Goal: Task Accomplishment & Management: Use online tool/utility

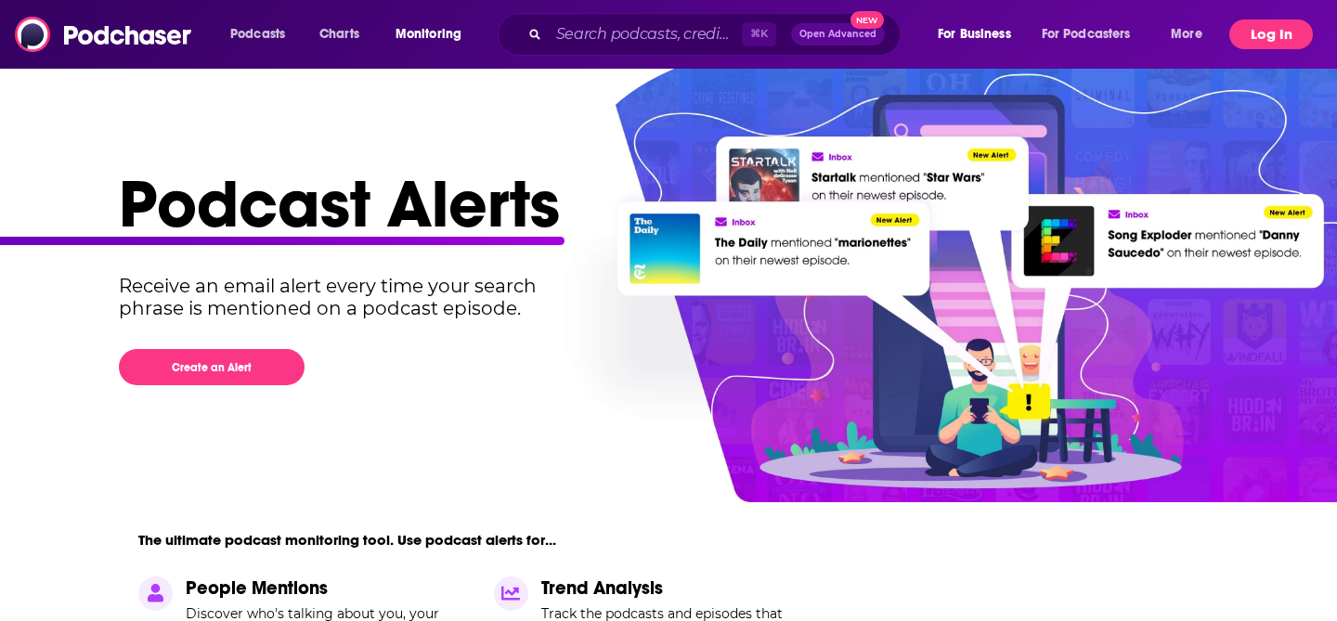
click at [1256, 33] on button "Log In" at bounding box center [1272, 35] width 84 height 30
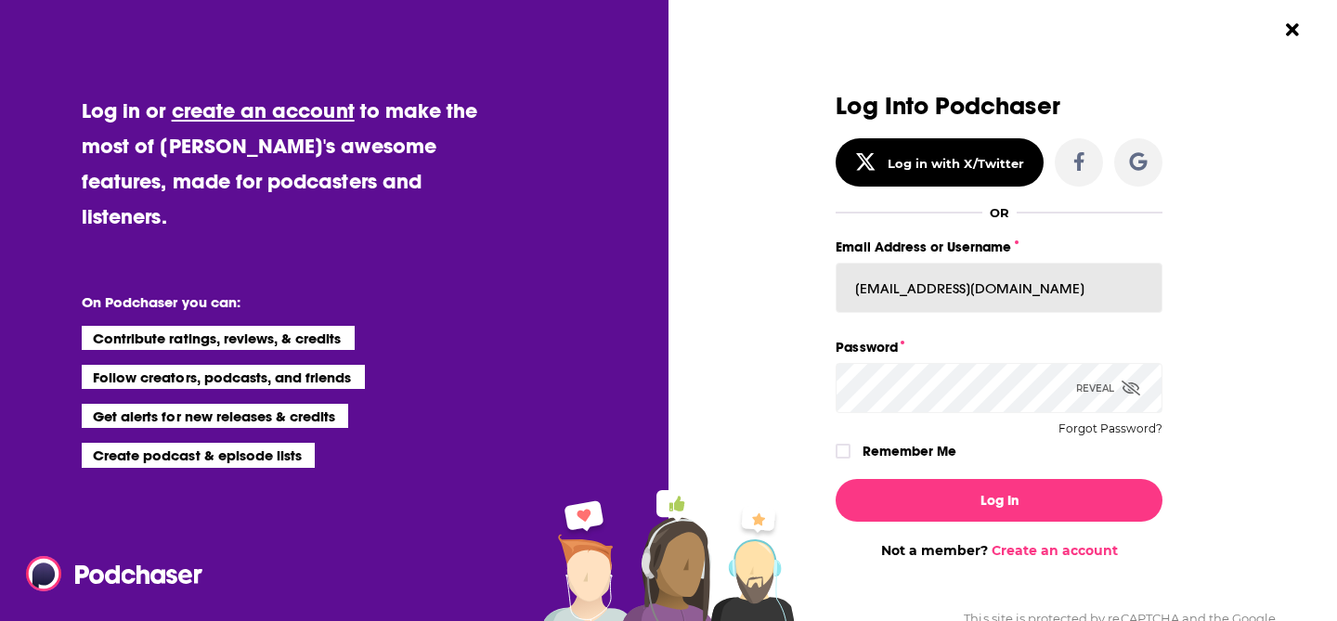
click at [1012, 282] on input "[EMAIL_ADDRESS][DOMAIN_NAME]" at bounding box center [999, 288] width 327 height 50
type input "[PERSON_NAME][EMAIL_ADDRESS][DOMAIN_NAME]"
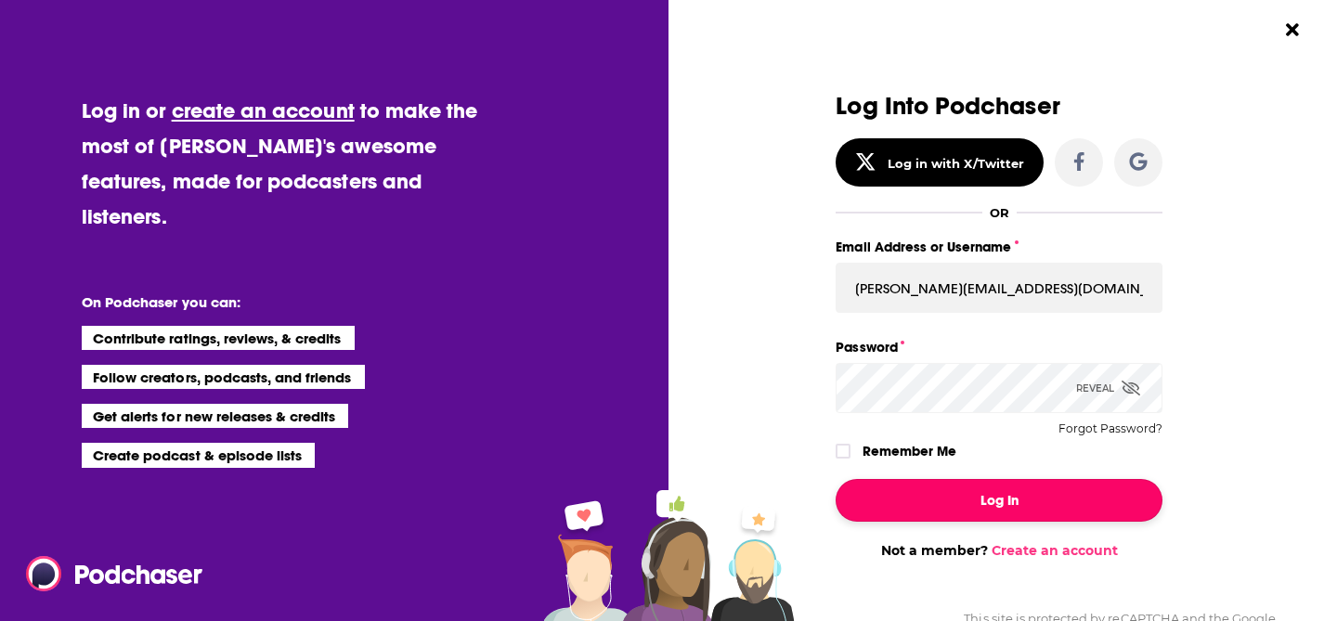
click at [888, 505] on button "Log In" at bounding box center [999, 500] width 327 height 43
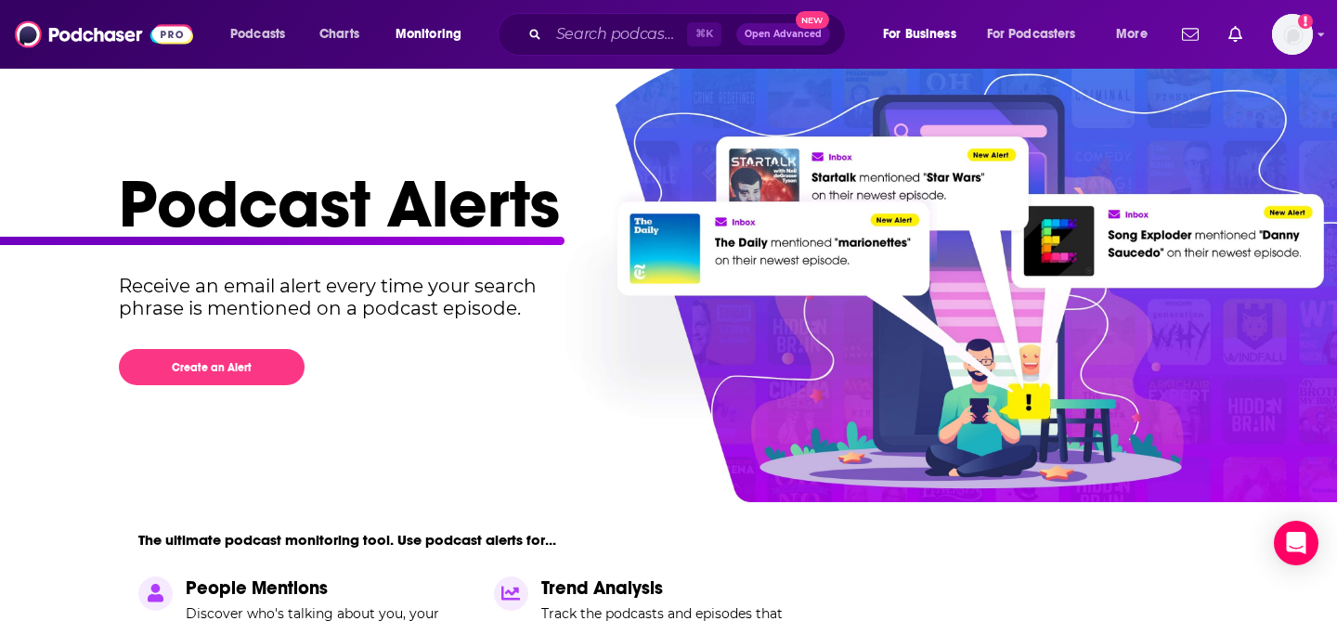
click at [425, 38] on span "Monitoring" at bounding box center [429, 34] width 66 height 26
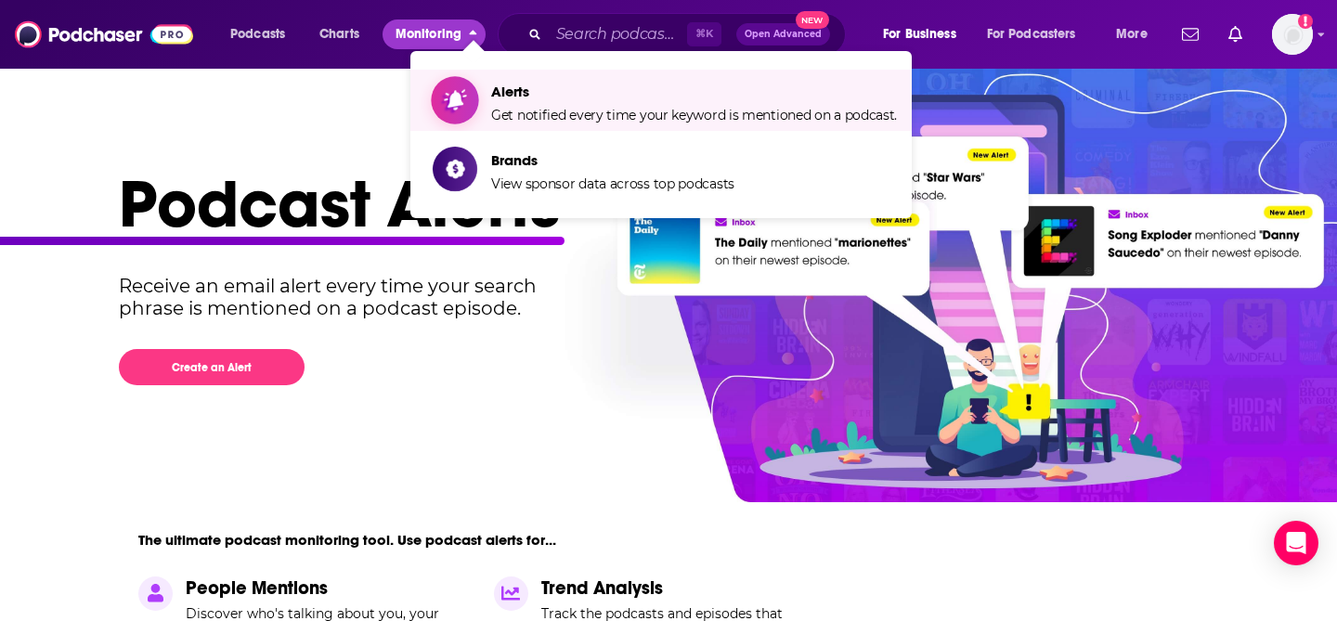
click at [527, 100] on span "Alerts Get notified every time your keyword is mentioned on a podcast." at bounding box center [694, 100] width 406 height 46
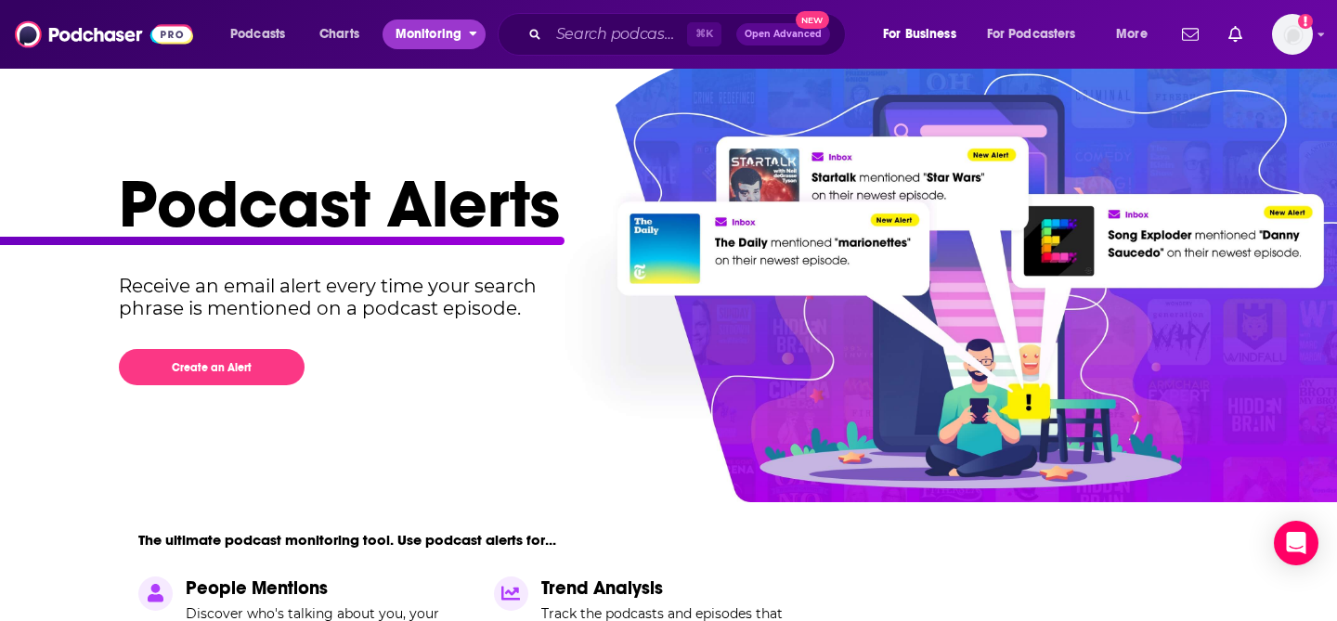
click at [447, 37] on span "Monitoring" at bounding box center [429, 34] width 66 height 26
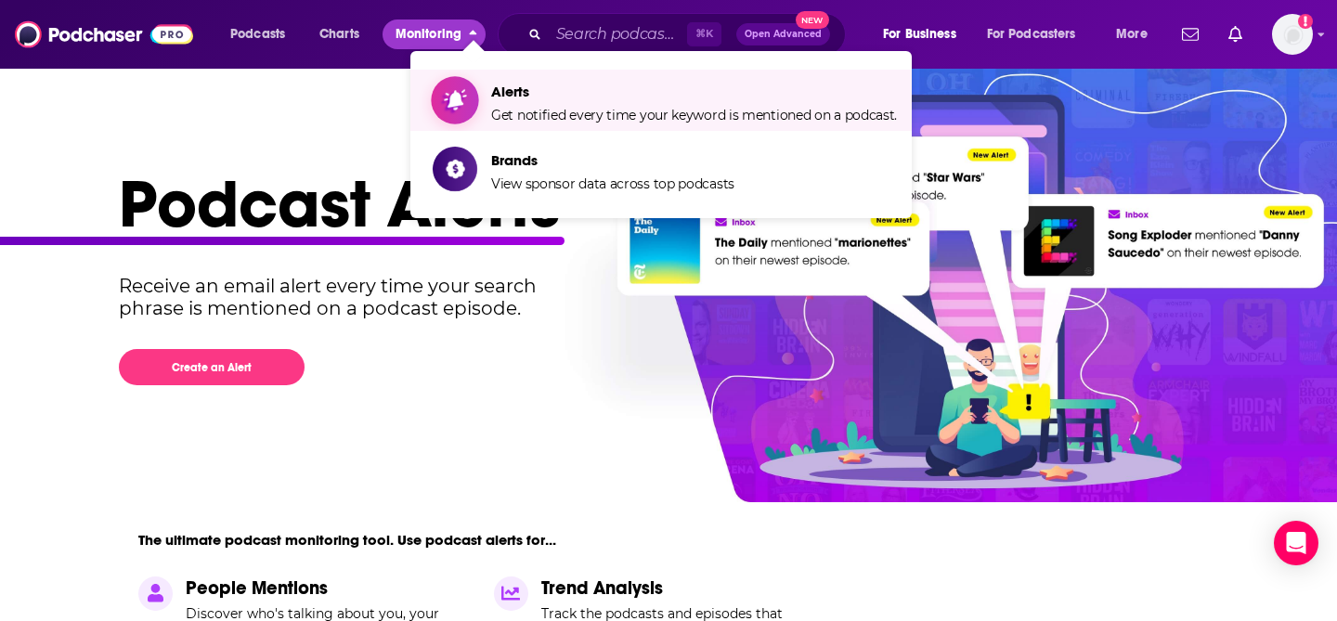
click at [553, 114] on span "Get notified every time your keyword is mentioned on a podcast." at bounding box center [694, 115] width 406 height 17
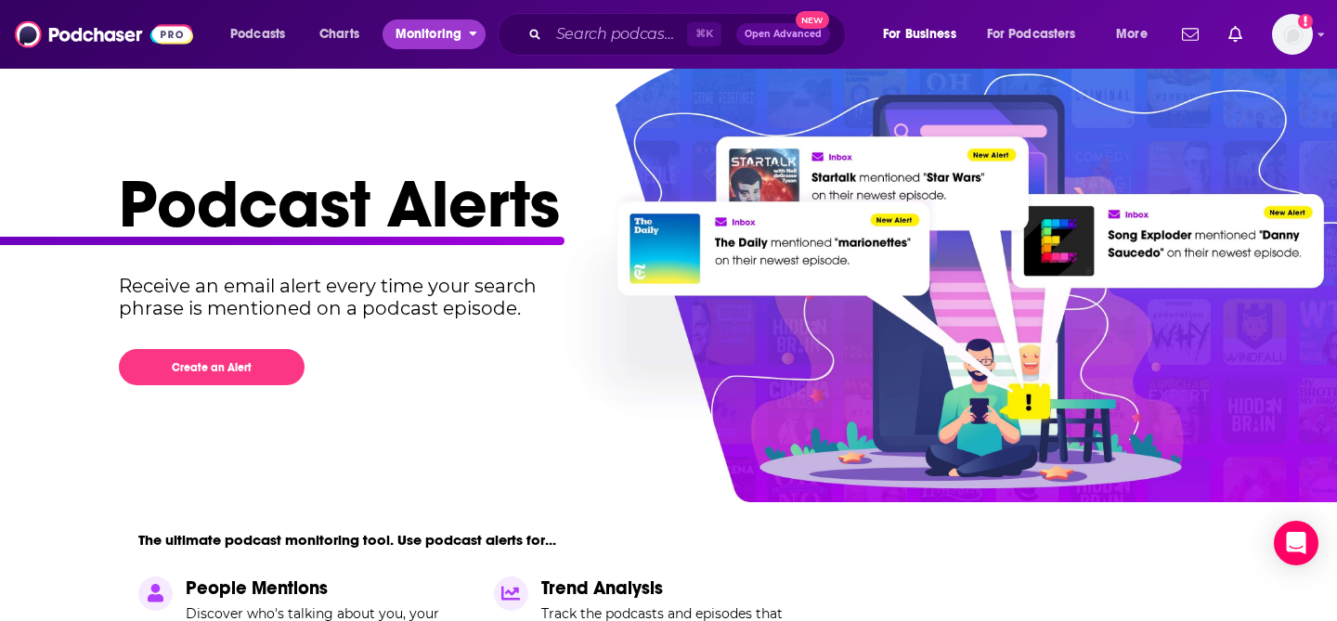
click at [469, 45] on button "Monitoring" at bounding box center [434, 35] width 103 height 30
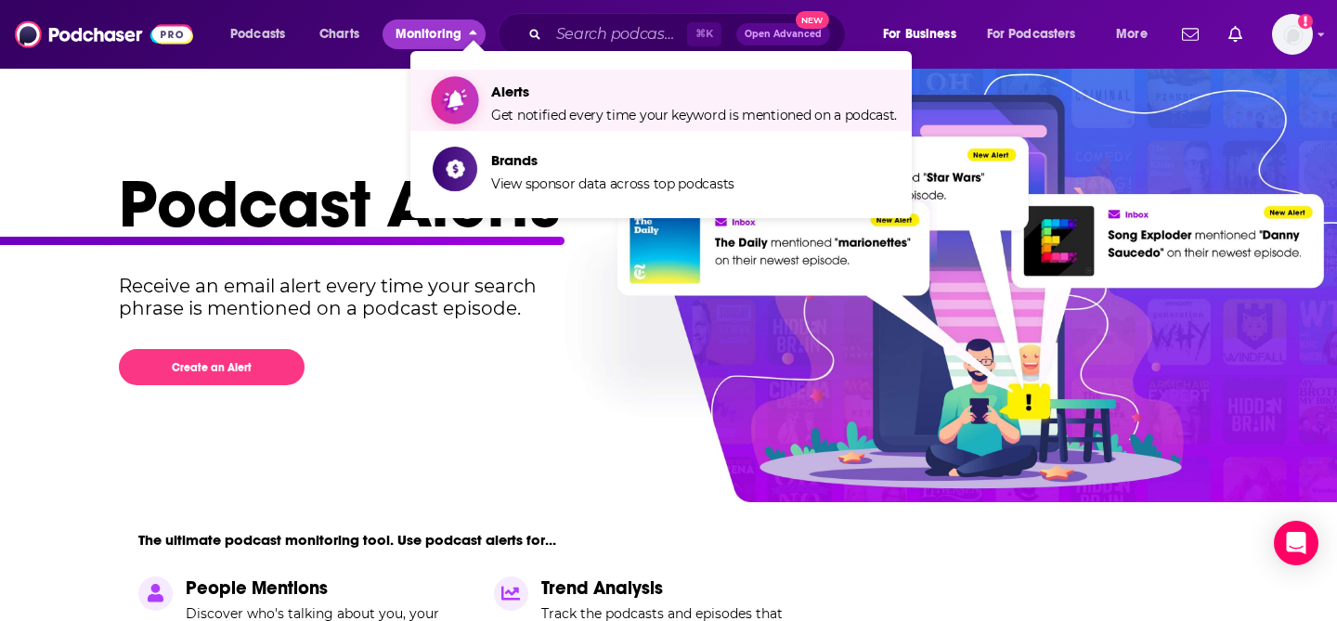
click at [512, 108] on span "Get notified every time your keyword is mentioned on a podcast." at bounding box center [694, 115] width 406 height 17
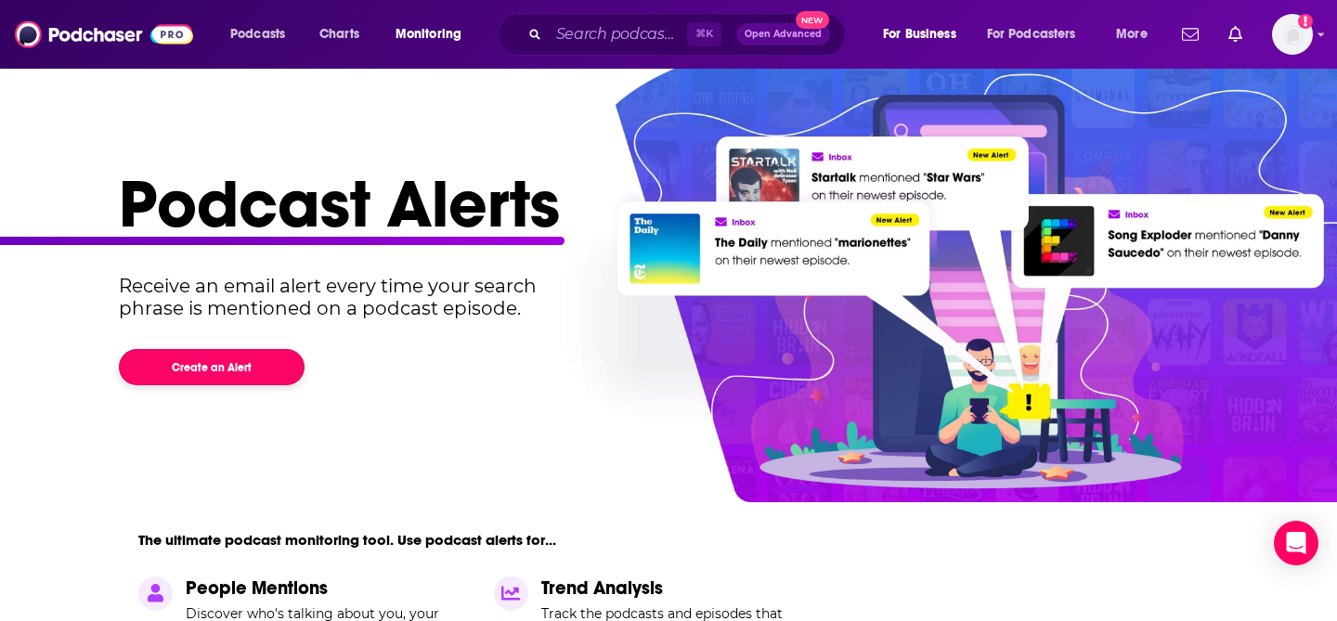
click at [217, 372] on button "Create an Alert" at bounding box center [212, 367] width 186 height 36
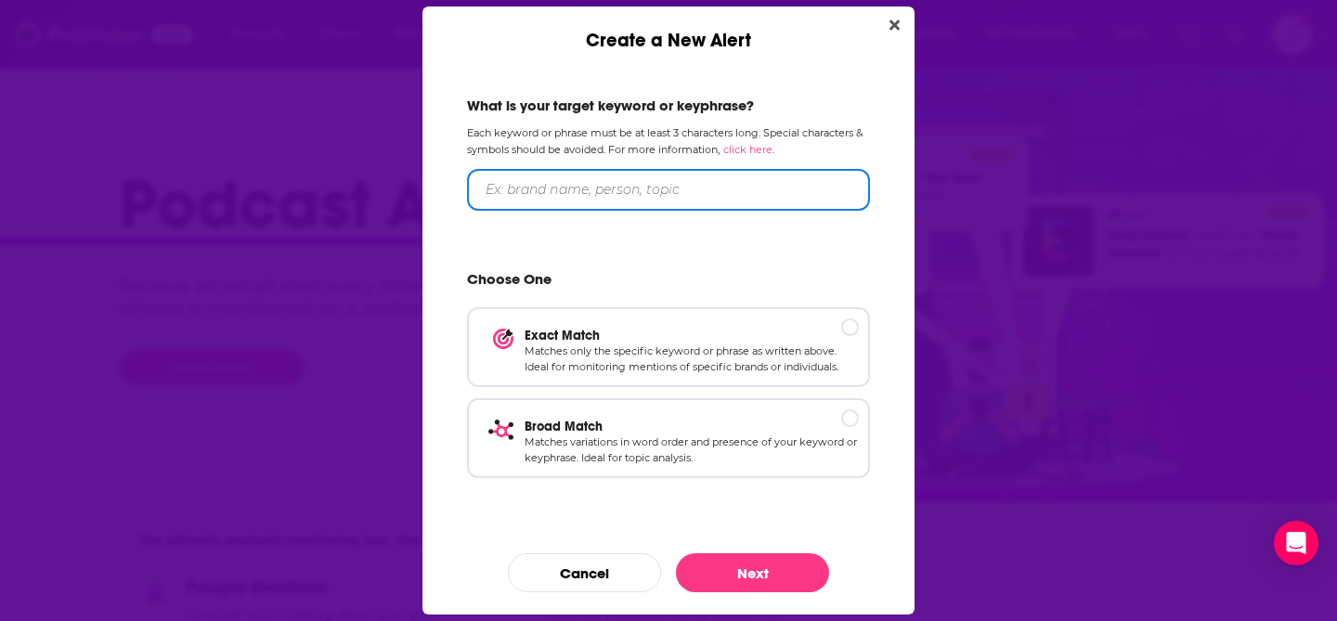
click at [554, 183] on input "Create a New Alert" at bounding box center [668, 190] width 403 height 42
type input "foreign aid"
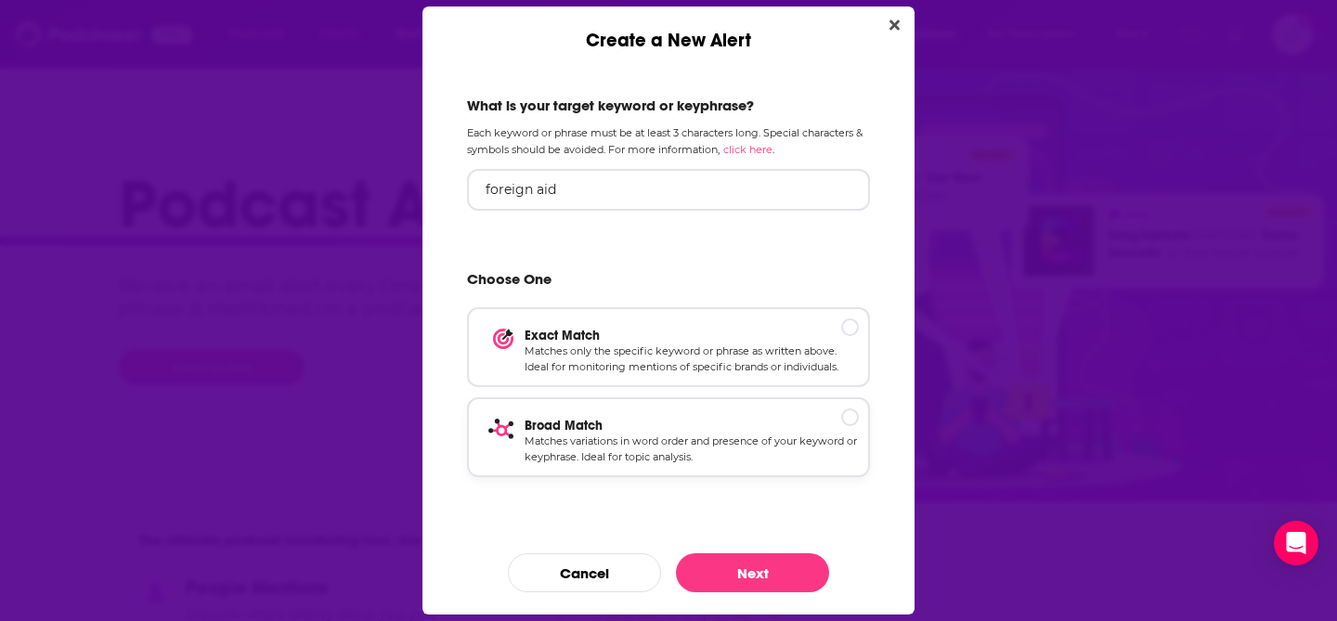
click at [842, 423] on p "Broad Match" at bounding box center [692, 426] width 334 height 16
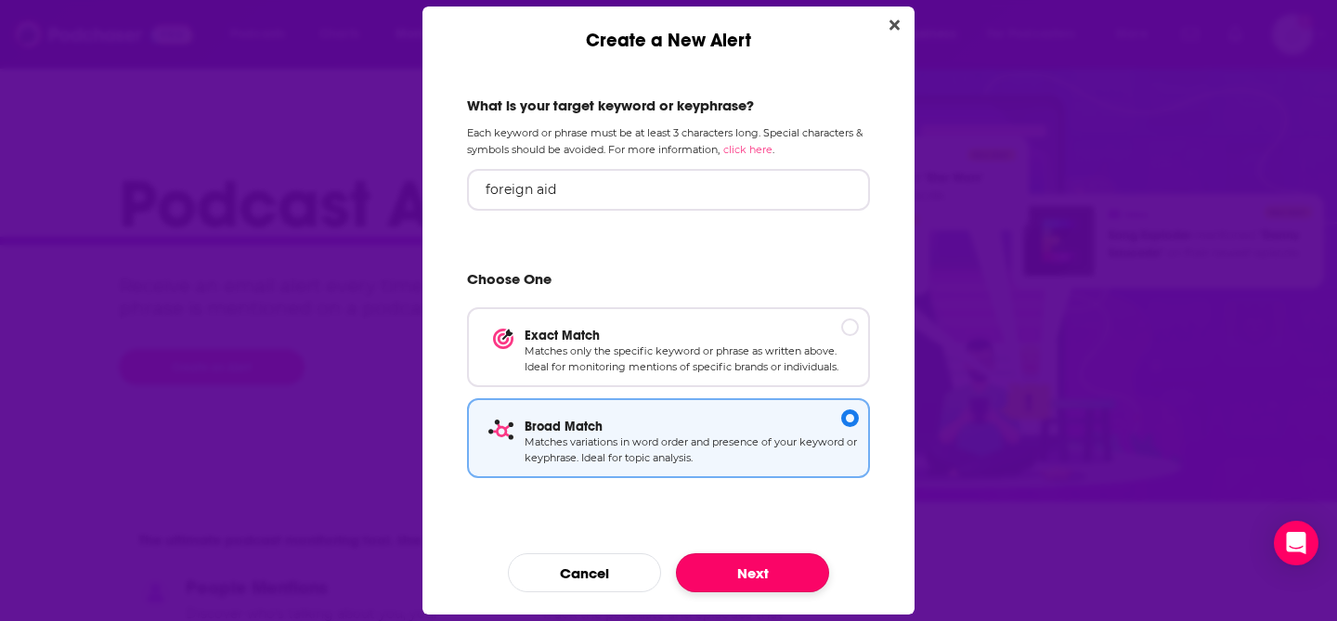
click at [781, 572] on button "Next" at bounding box center [752, 572] width 153 height 39
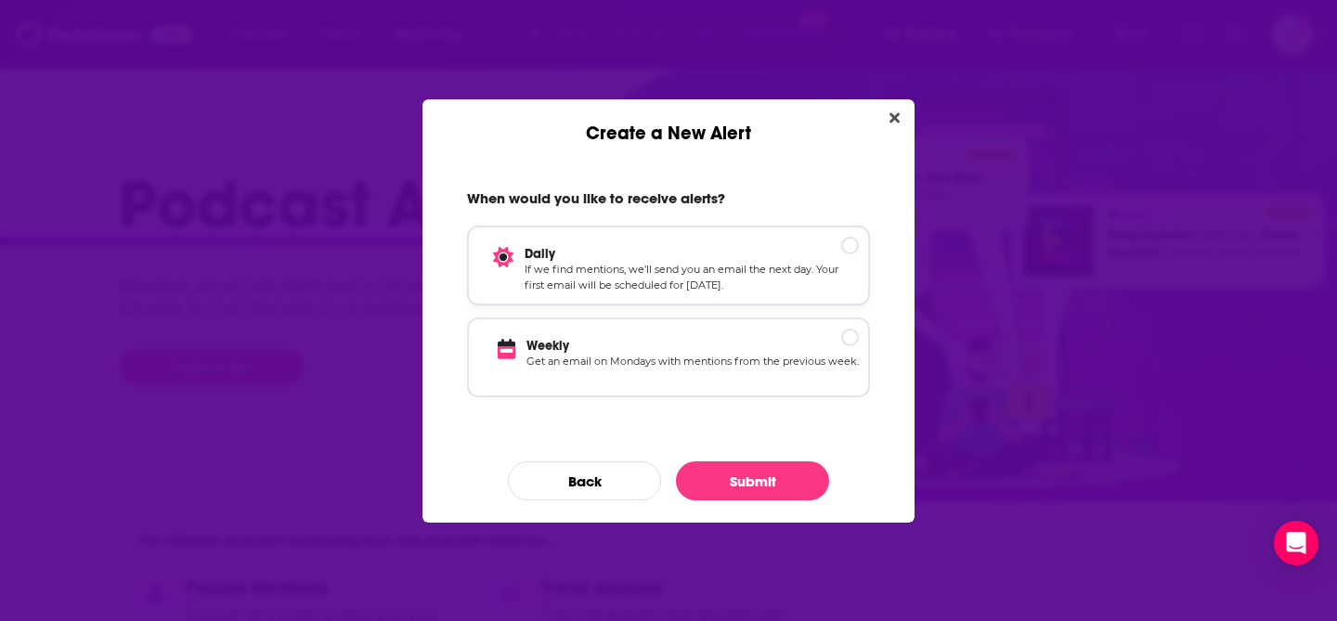
click at [836, 235] on div "Daily If we find mentions, we’ll send you an email the next day. Your first ema…" at bounding box center [668, 266] width 403 height 80
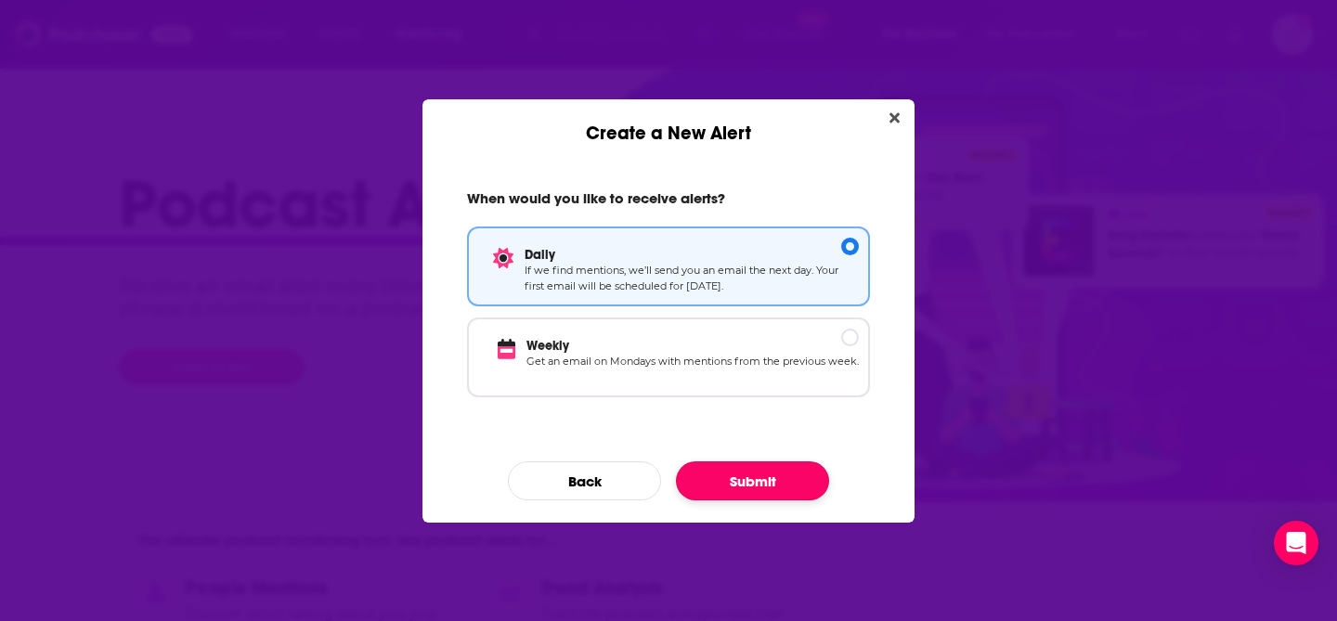
click at [777, 489] on button "Submit" at bounding box center [752, 481] width 153 height 39
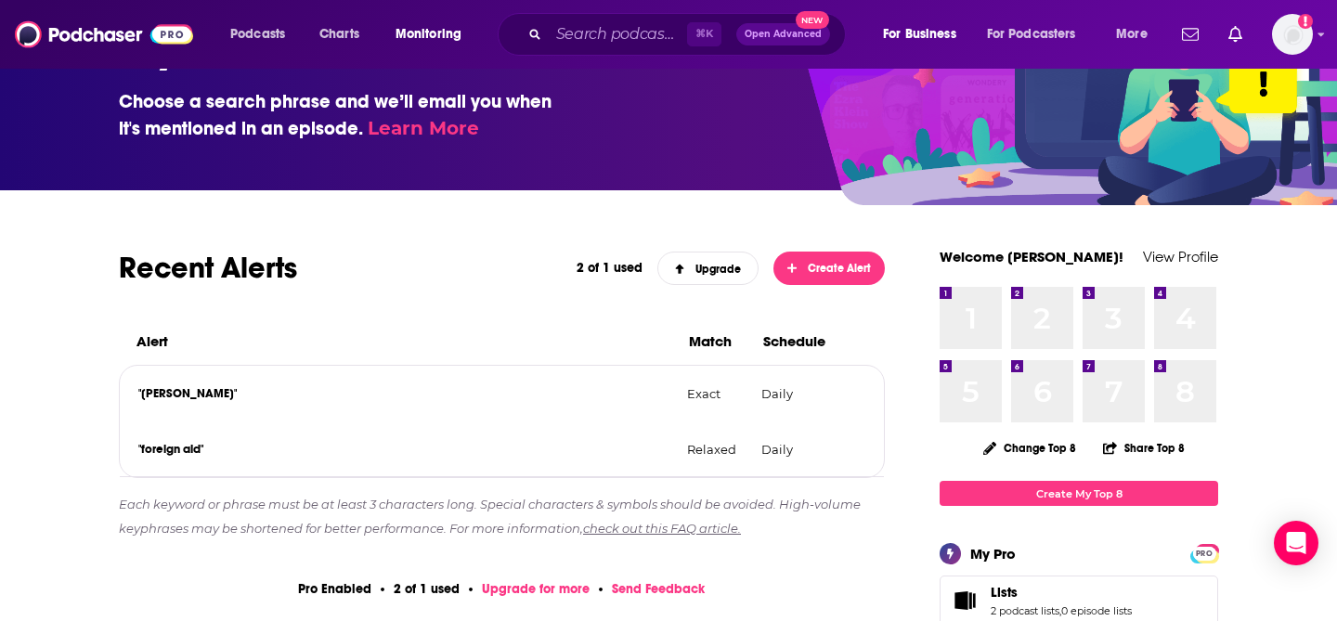
scroll to position [146, 0]
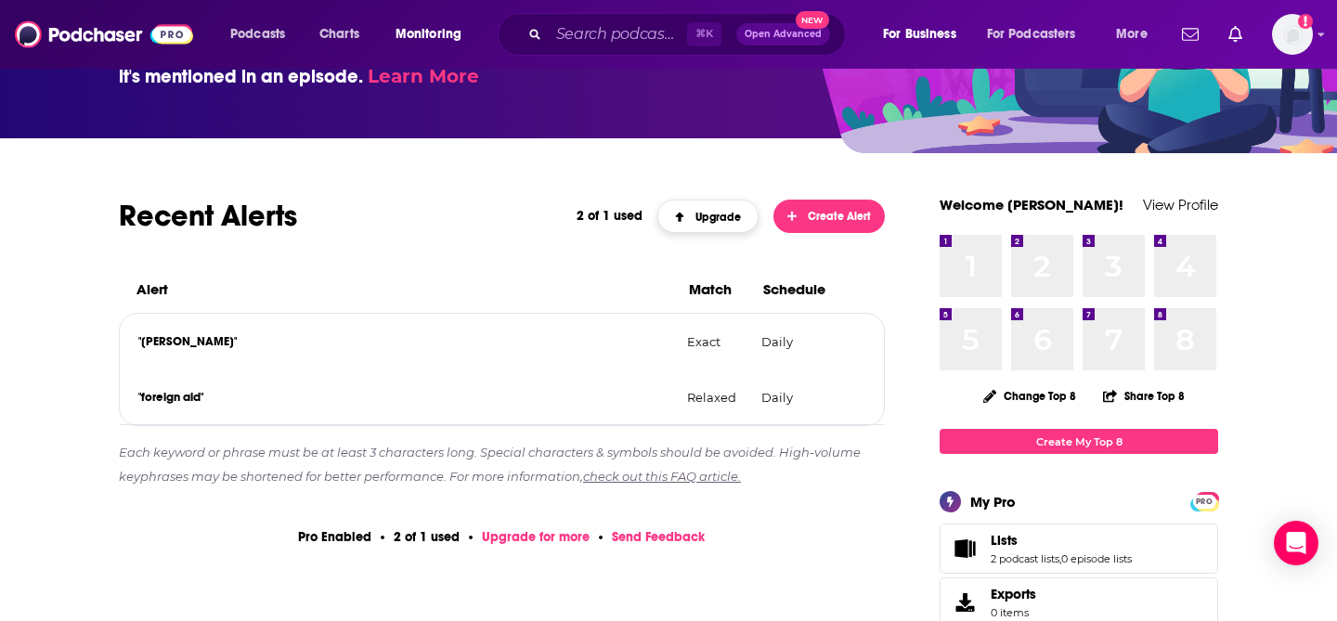
click at [708, 228] on link "Upgrade" at bounding box center [708, 216] width 102 height 33
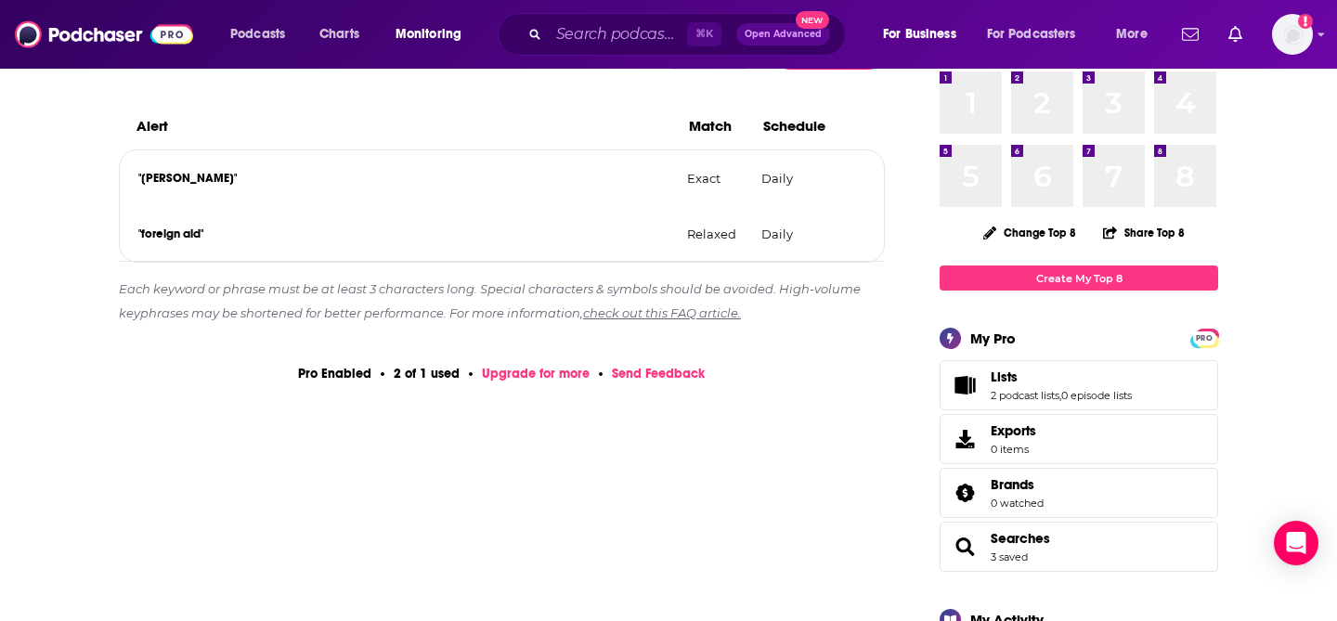
scroll to position [0, 0]
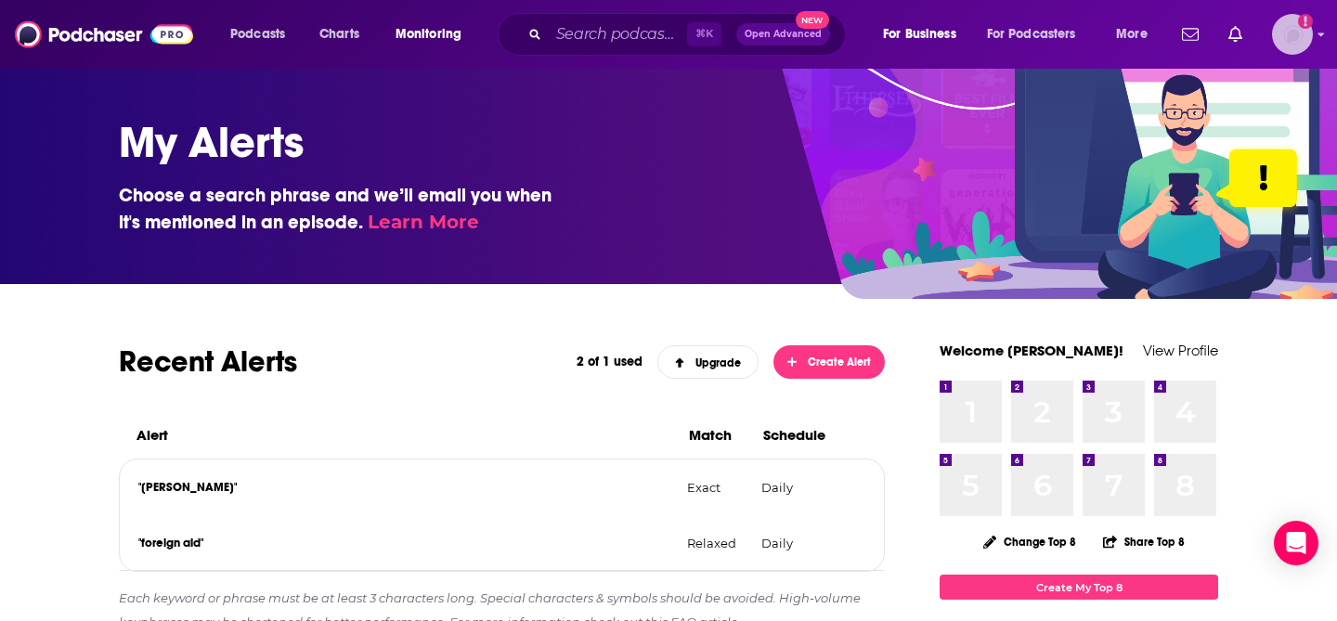
click at [1281, 34] on img "Logged in as lizziehan" at bounding box center [1292, 34] width 41 height 41
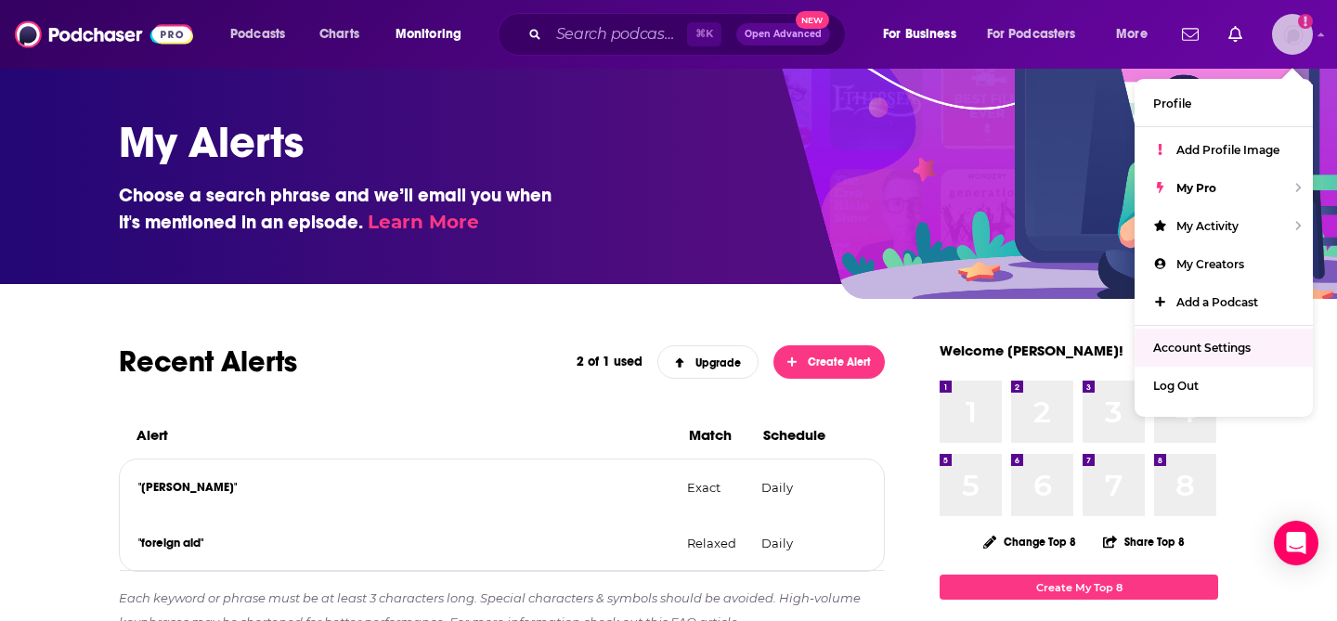
click at [1233, 341] on span "Account Settings" at bounding box center [1202, 348] width 98 height 14
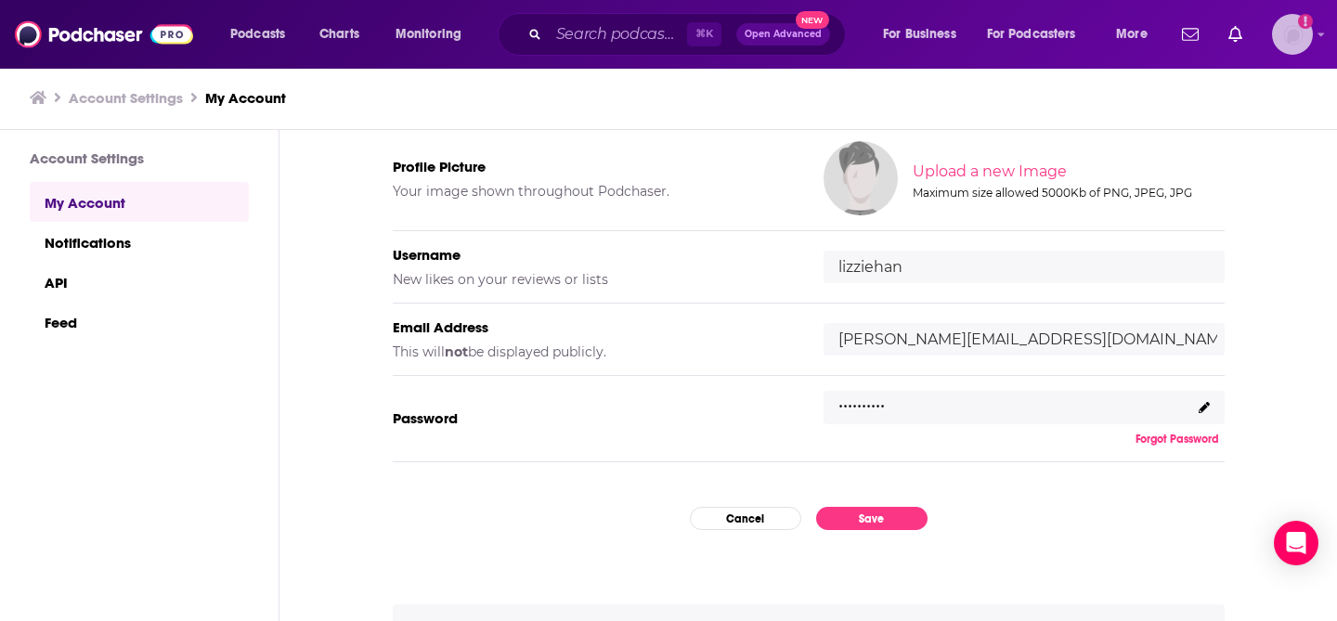
scroll to position [157, 0]
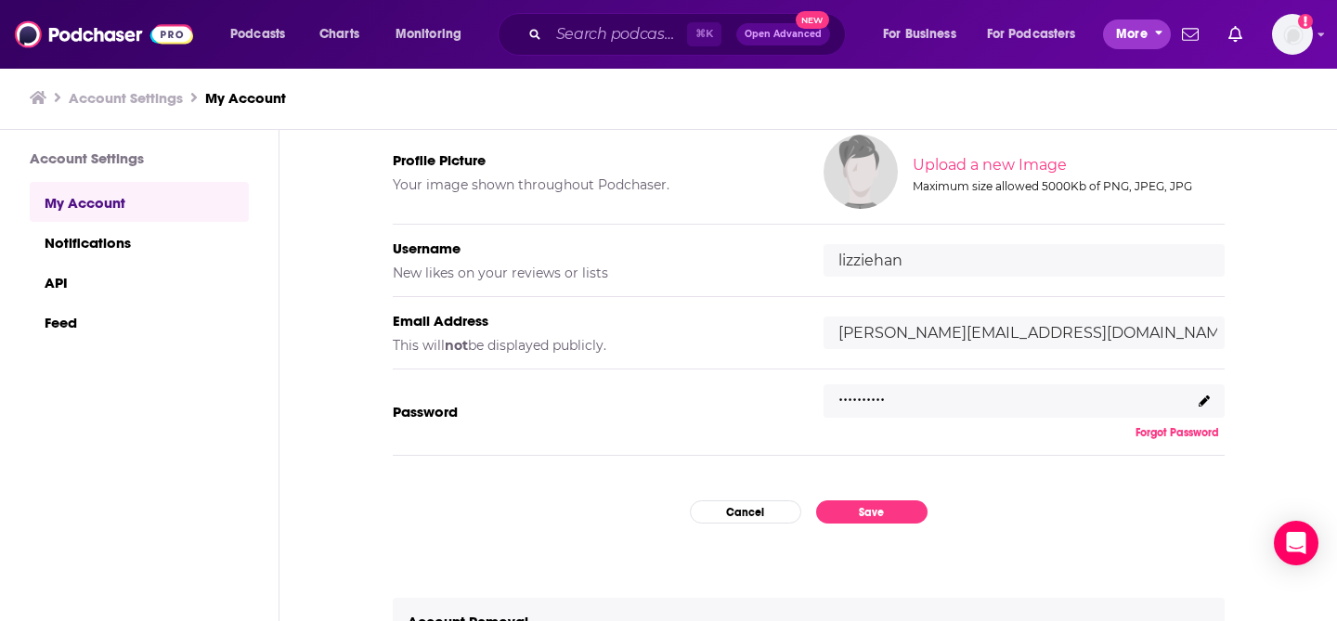
click at [1126, 32] on span "More" at bounding box center [1132, 34] width 32 height 26
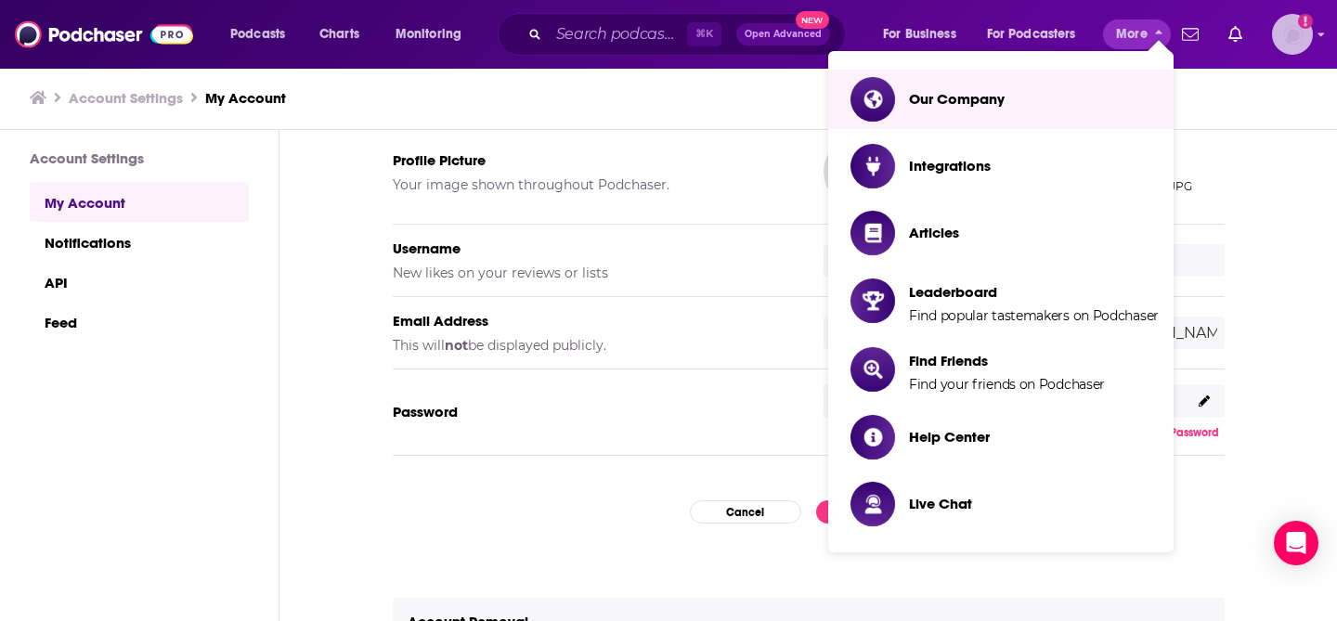
click at [1275, 37] on img "Logged in as lizziehan" at bounding box center [1292, 34] width 41 height 41
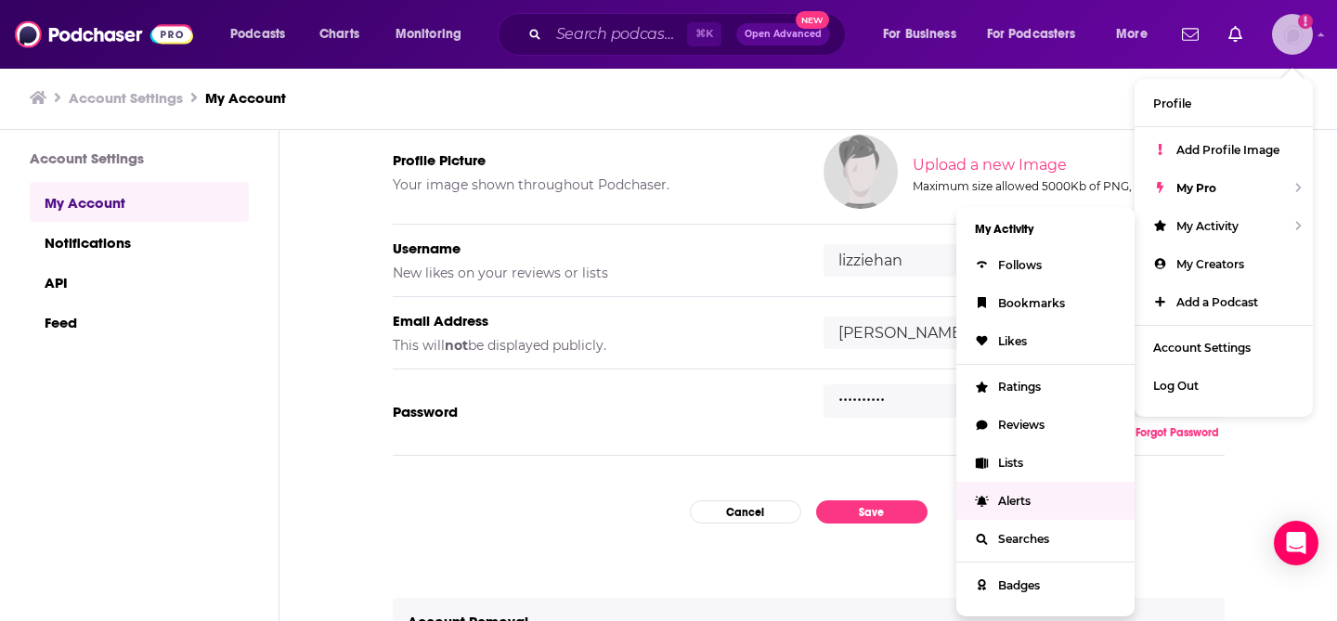
click at [1010, 504] on link "Alerts" at bounding box center [1046, 501] width 178 height 38
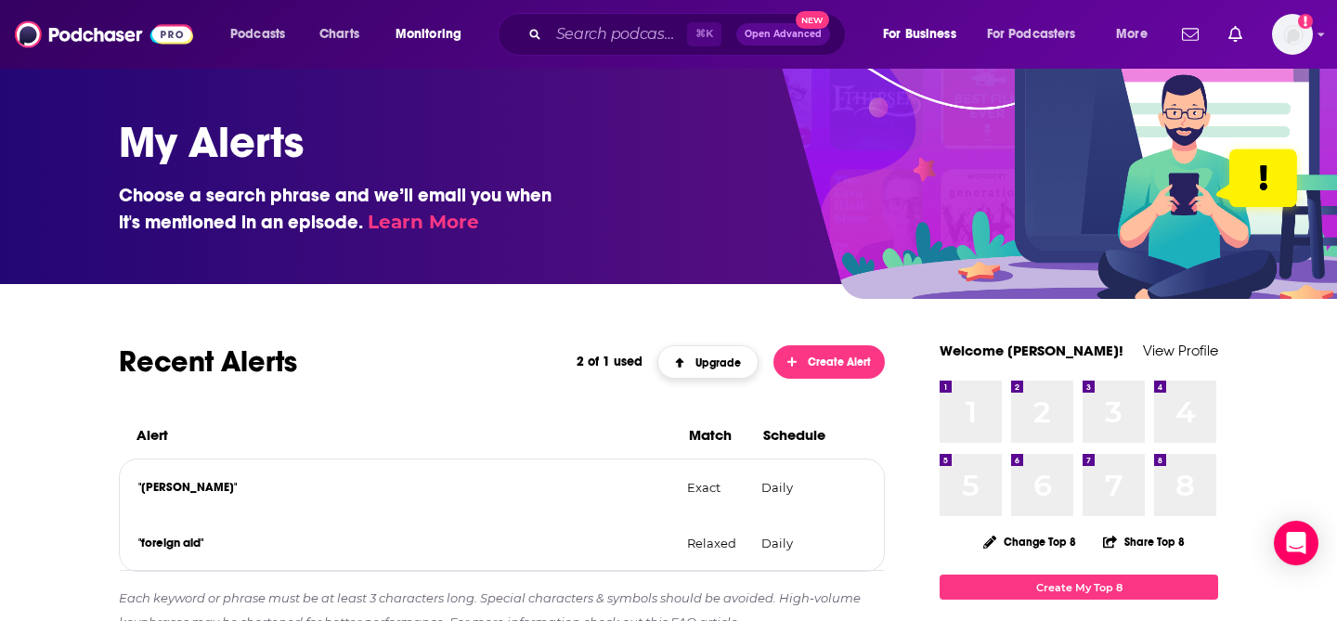
click at [722, 371] on link "Upgrade" at bounding box center [708, 361] width 102 height 33
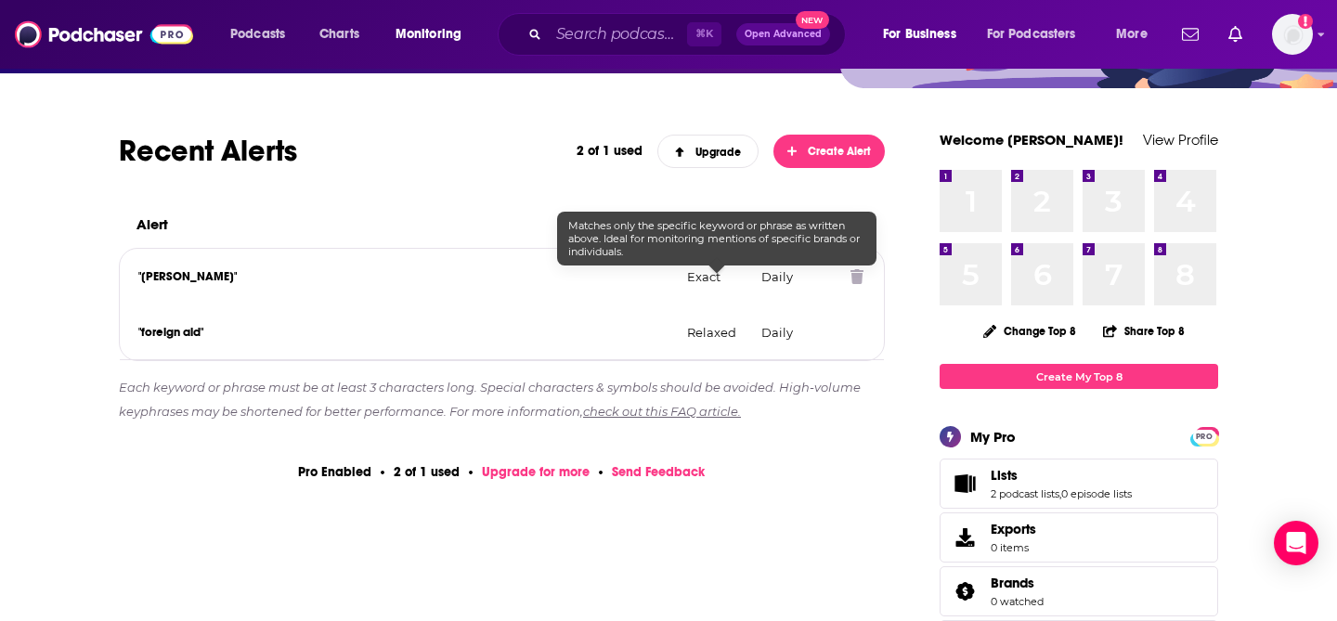
scroll to position [229, 0]
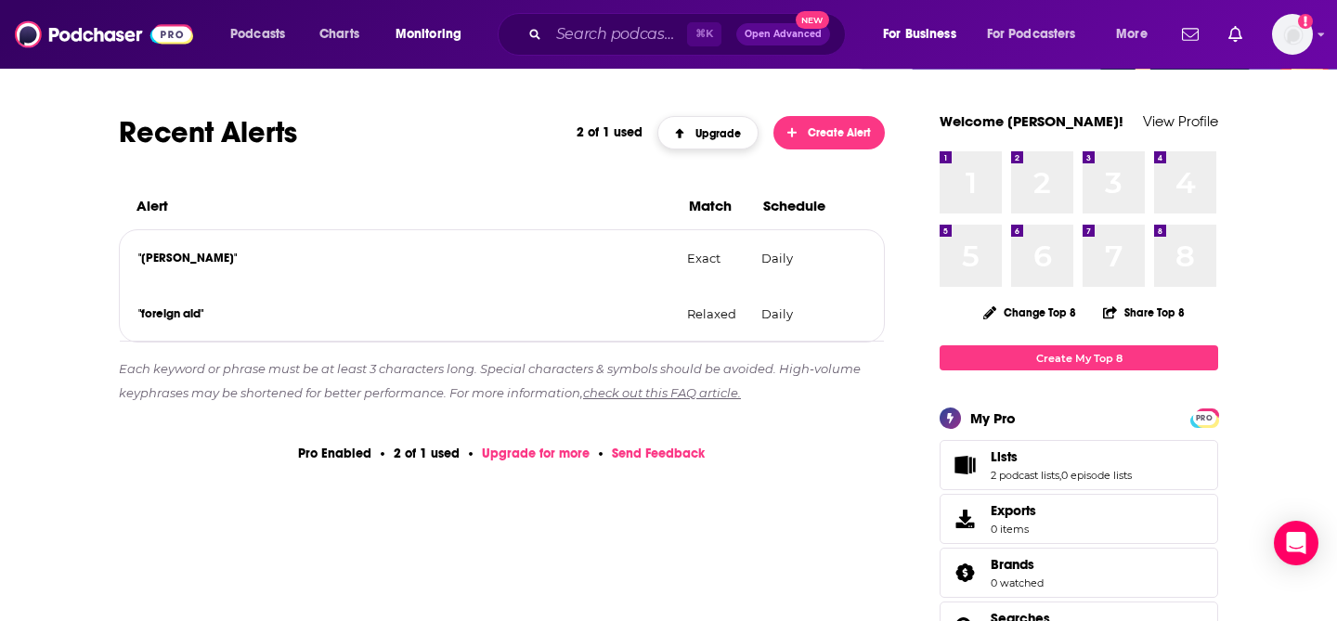
click at [696, 138] on span "Upgrade" at bounding box center [708, 133] width 67 height 13
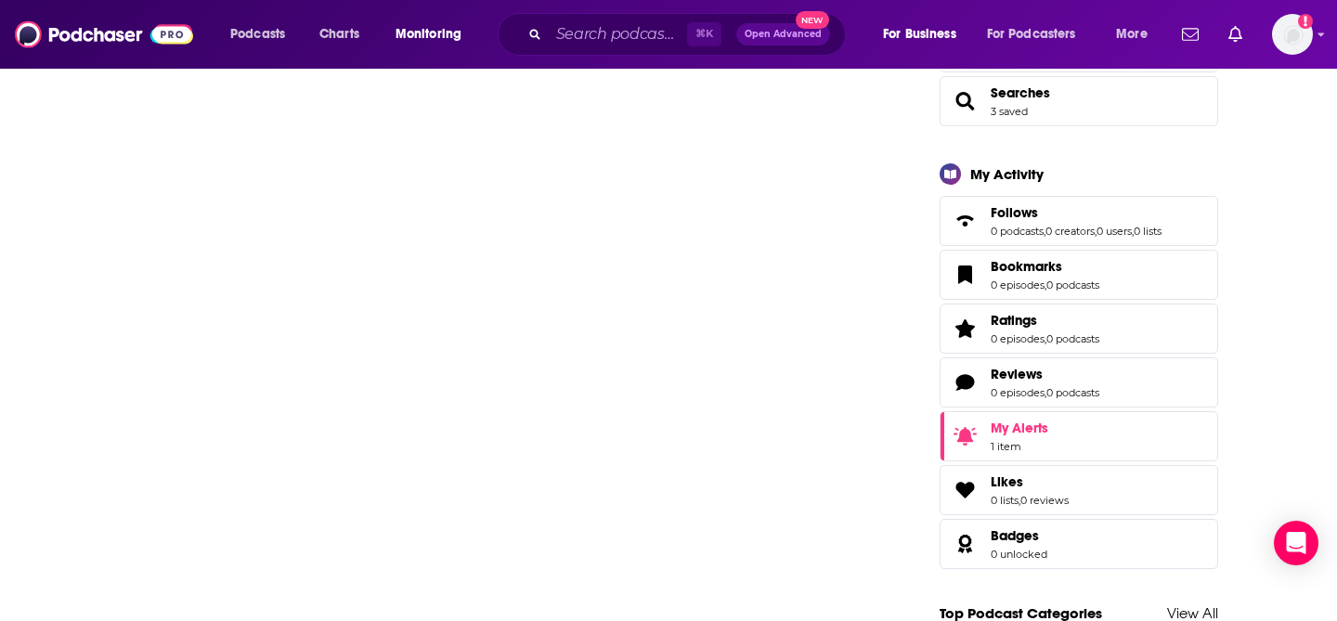
scroll to position [0, 0]
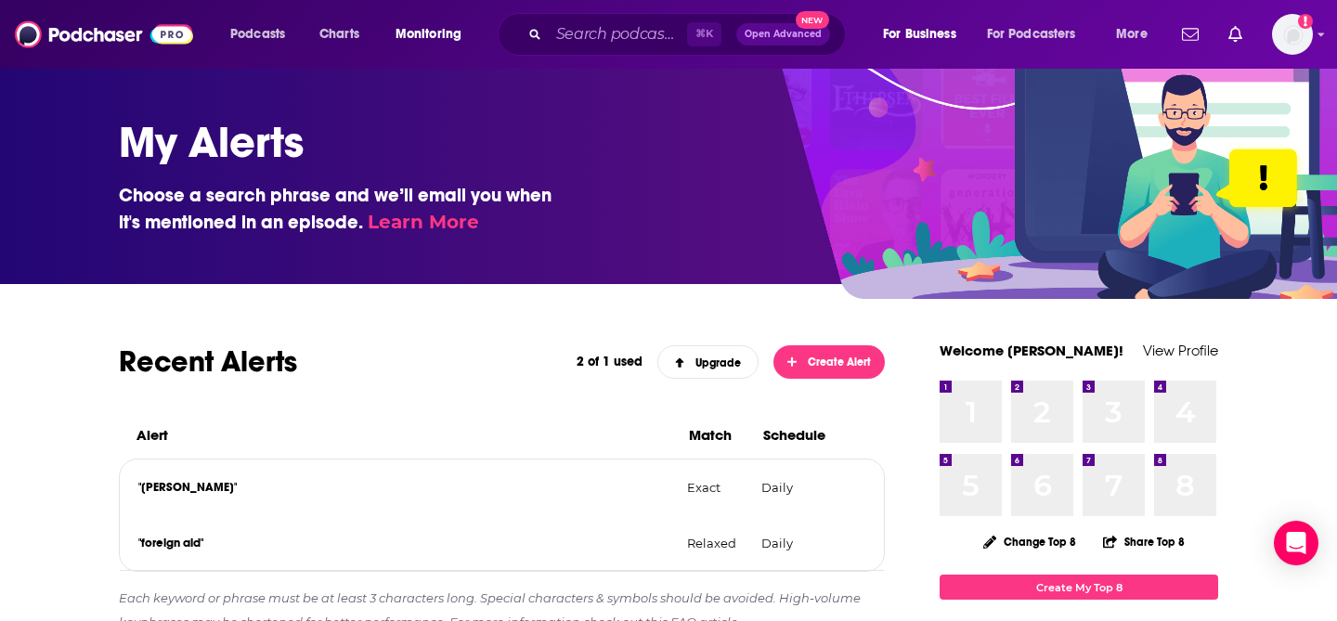
click at [444, 209] on h3 "Choose a search phrase and we’ll email you when it's mentioned in an episode. L…" at bounding box center [342, 209] width 446 height 54
click at [443, 223] on link "Learn More" at bounding box center [423, 222] width 111 height 22
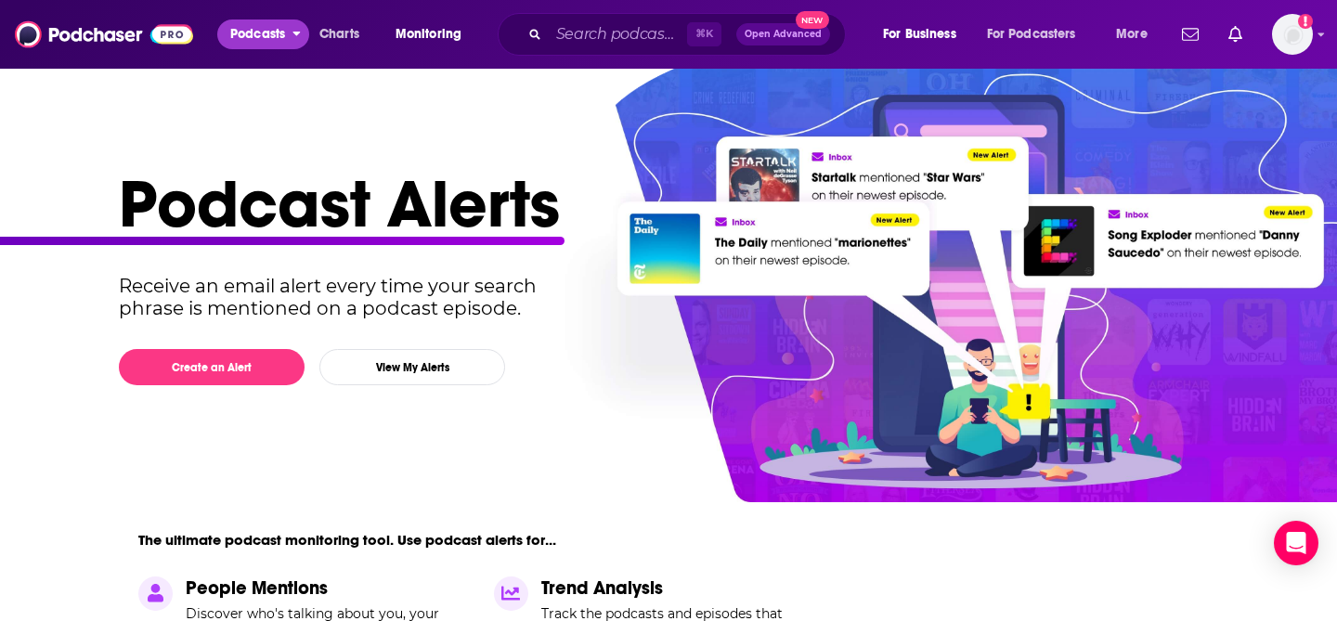
click at [264, 29] on span "Podcasts" at bounding box center [257, 34] width 55 height 26
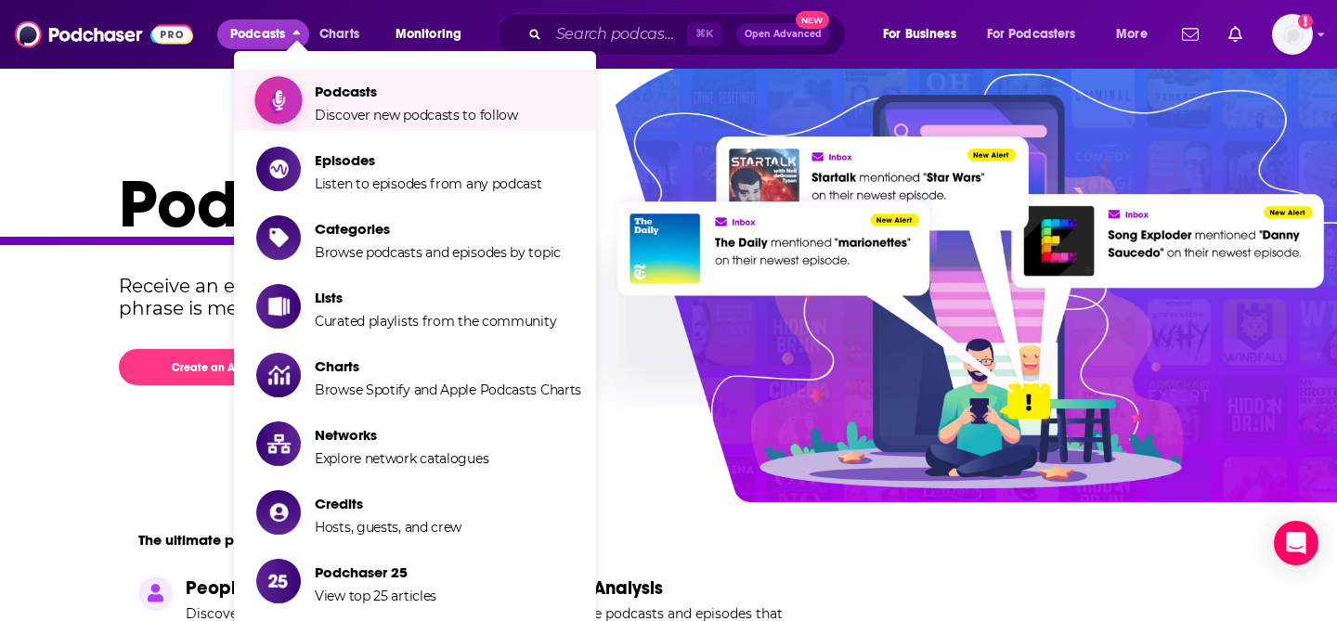
click at [376, 101] on span "Podcasts Discover new podcasts to follow" at bounding box center [416, 100] width 203 height 46
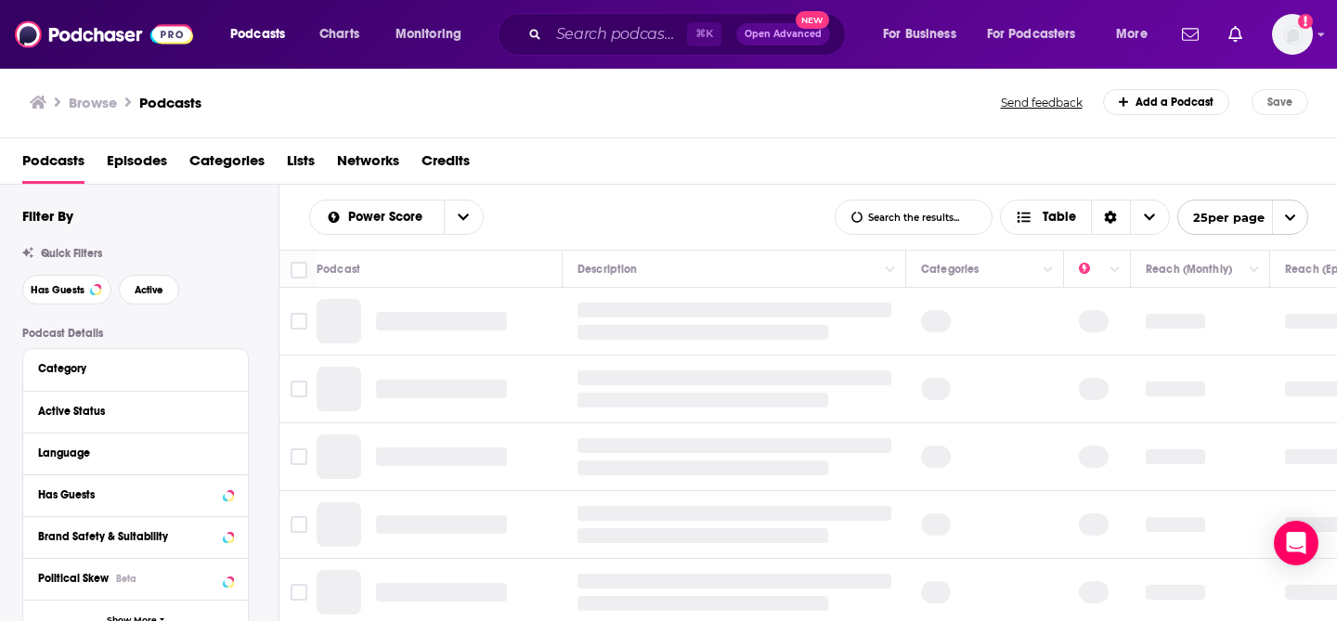
click at [141, 163] on span "Episodes" at bounding box center [137, 165] width 60 height 38
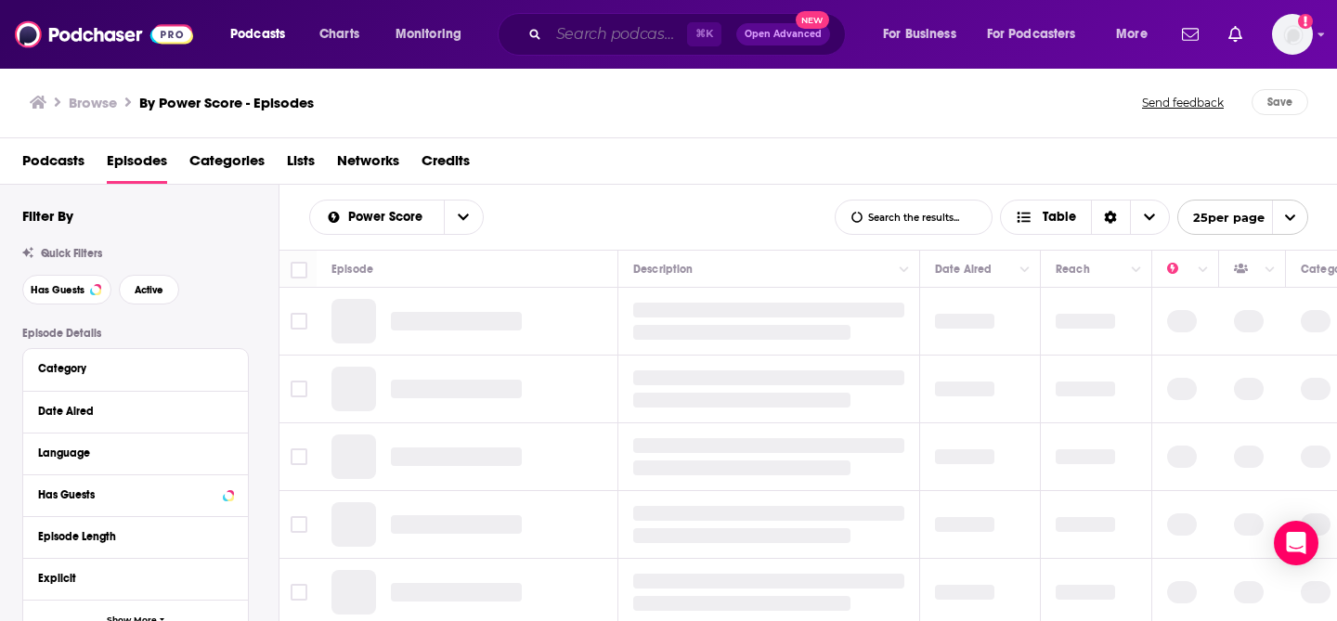
click at [612, 35] on input "Search podcasts, credits, & more..." at bounding box center [618, 35] width 138 height 30
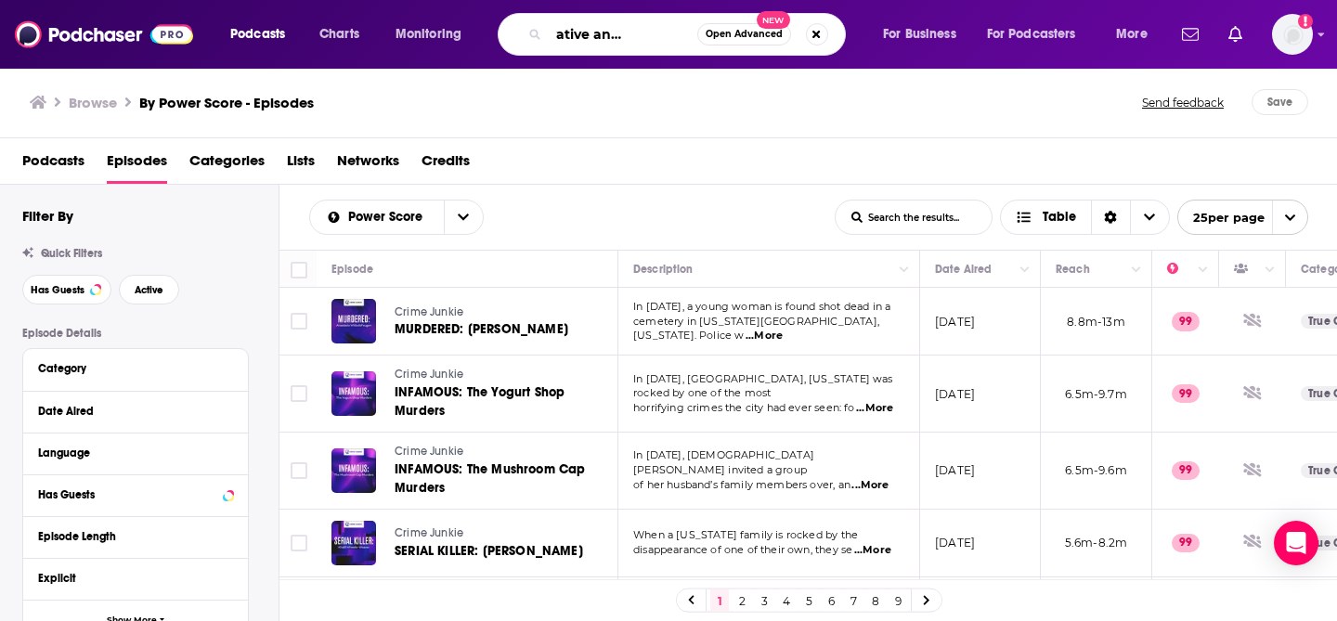
scroll to position [0, 70]
click at [564, 39] on input "convservative and foreign aid" at bounding box center [623, 35] width 149 height 30
type input "conservative and foreign aid"
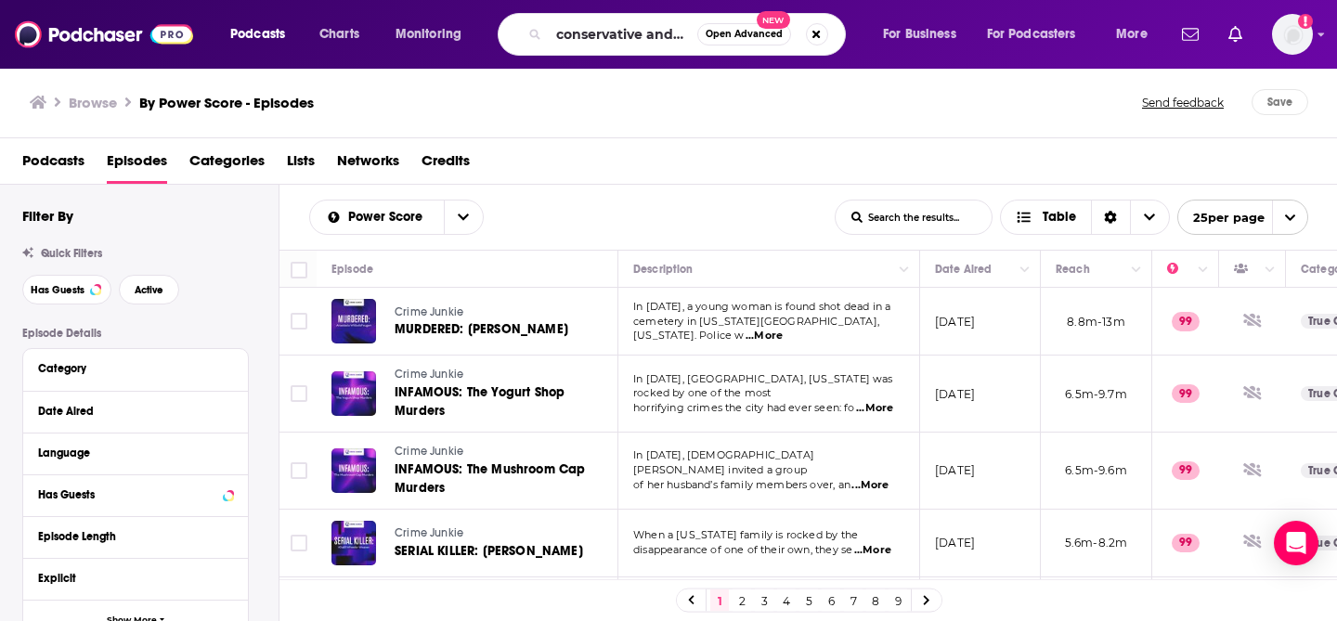
click at [730, 33] on span "Open Advanced" at bounding box center [744, 34] width 77 height 9
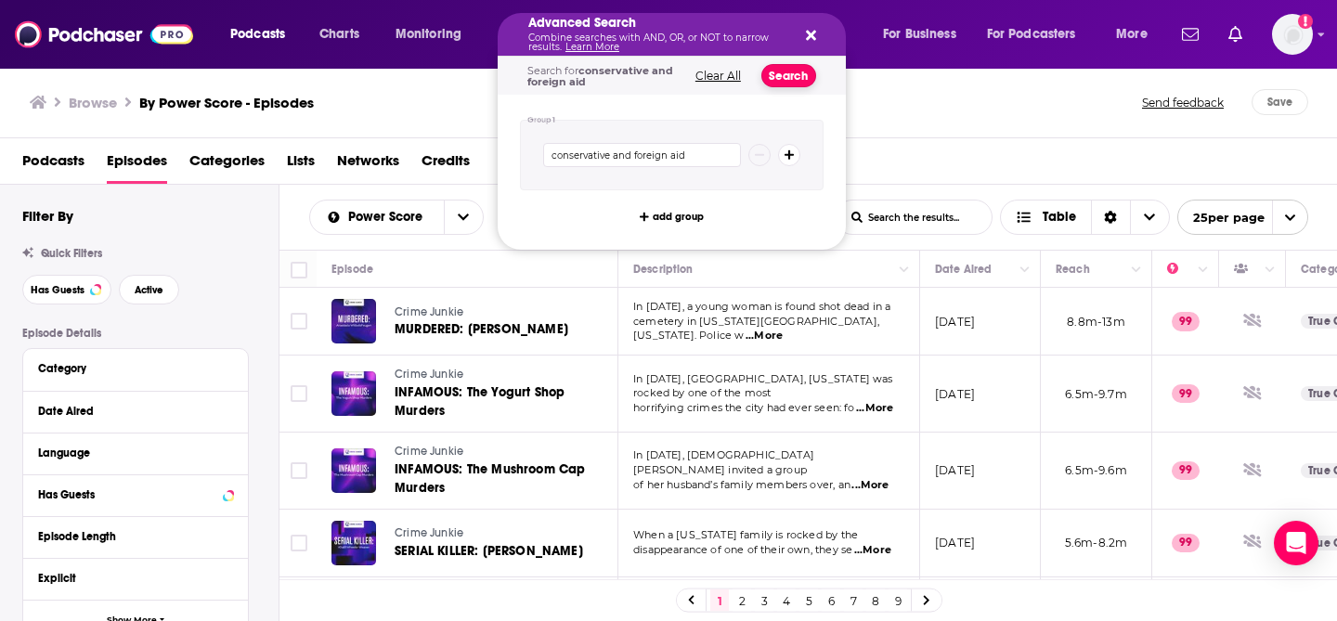
click at [800, 71] on button "Search" at bounding box center [788, 75] width 55 height 23
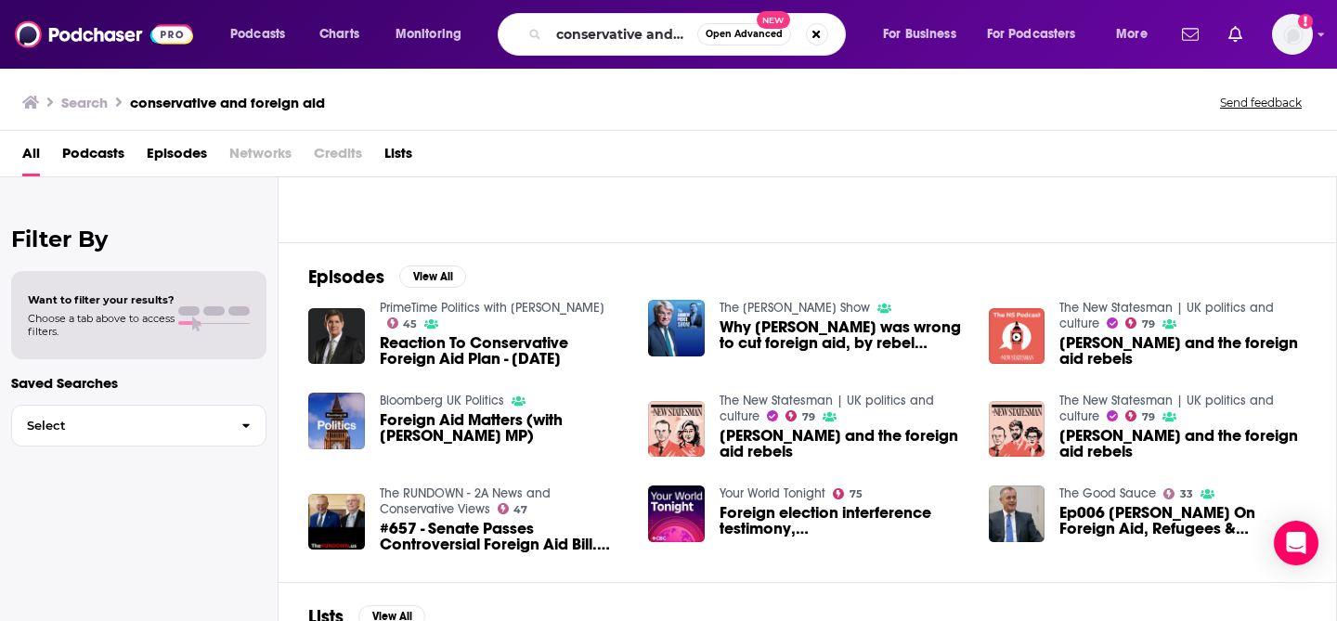
scroll to position [374, 0]
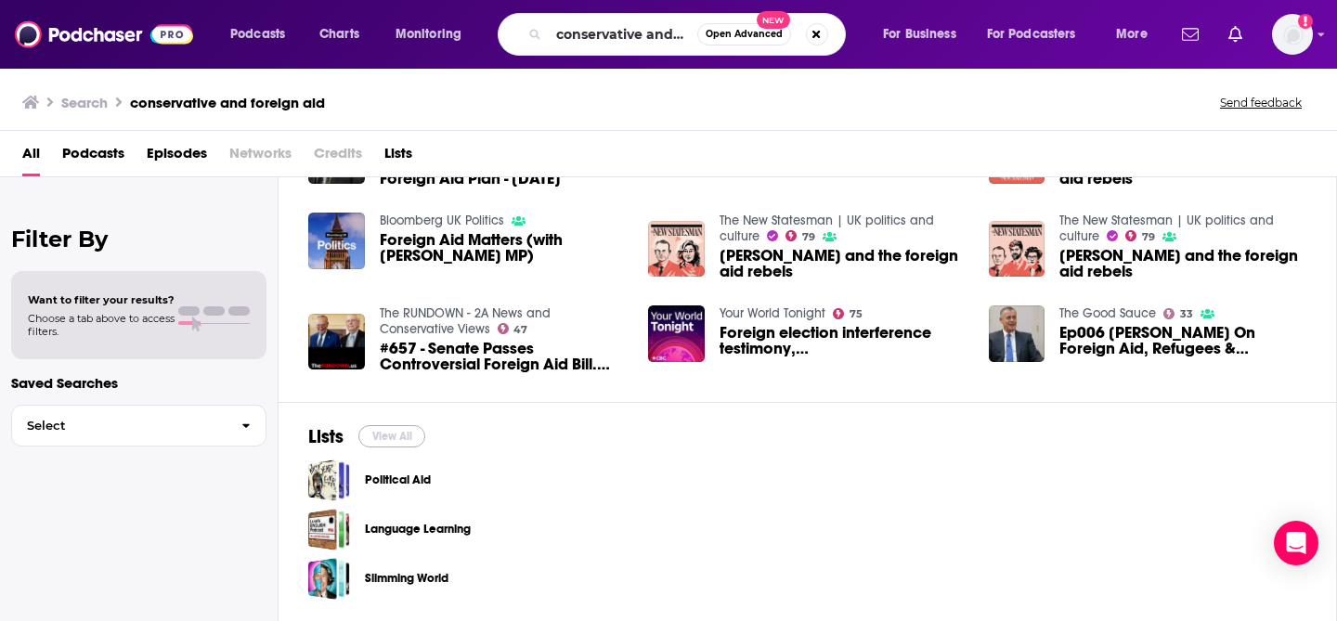
click at [406, 440] on button "View All" at bounding box center [391, 436] width 67 height 22
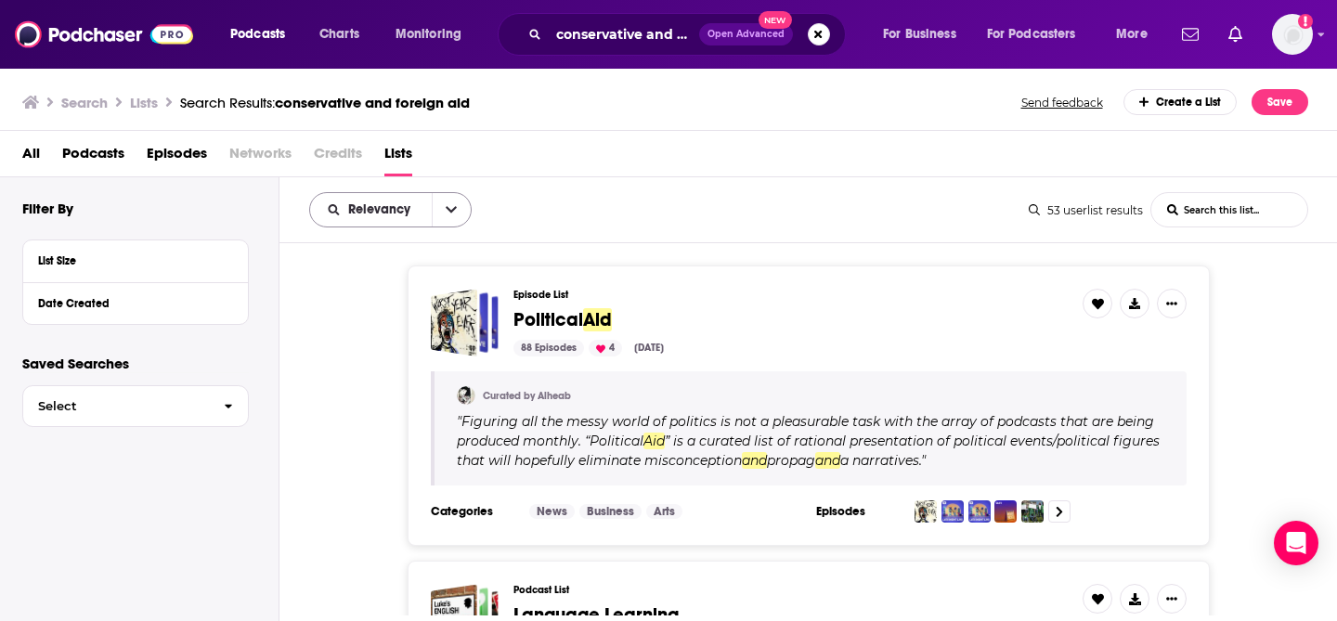
click at [449, 216] on button "open menu" at bounding box center [451, 209] width 39 height 33
click at [386, 309] on span "Trending" at bounding box center [402, 306] width 110 height 10
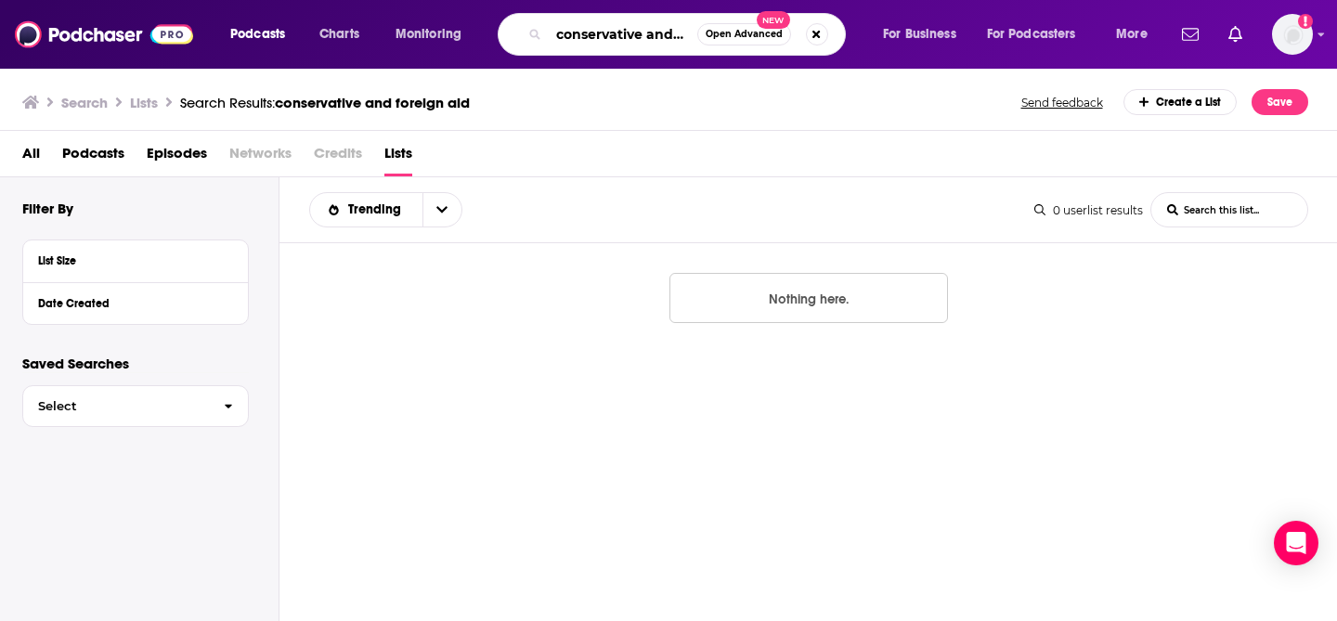
click at [591, 43] on input "conservative and foreign aid" at bounding box center [623, 35] width 149 height 30
drag, startPoint x: 681, startPoint y: 40, endPoint x: 483, endPoint y: 29, distance: 198.1
click at [483, 29] on div "Podcasts Charts Monitoring conservative and foreign aid Open Advanced New For B…" at bounding box center [691, 34] width 948 height 43
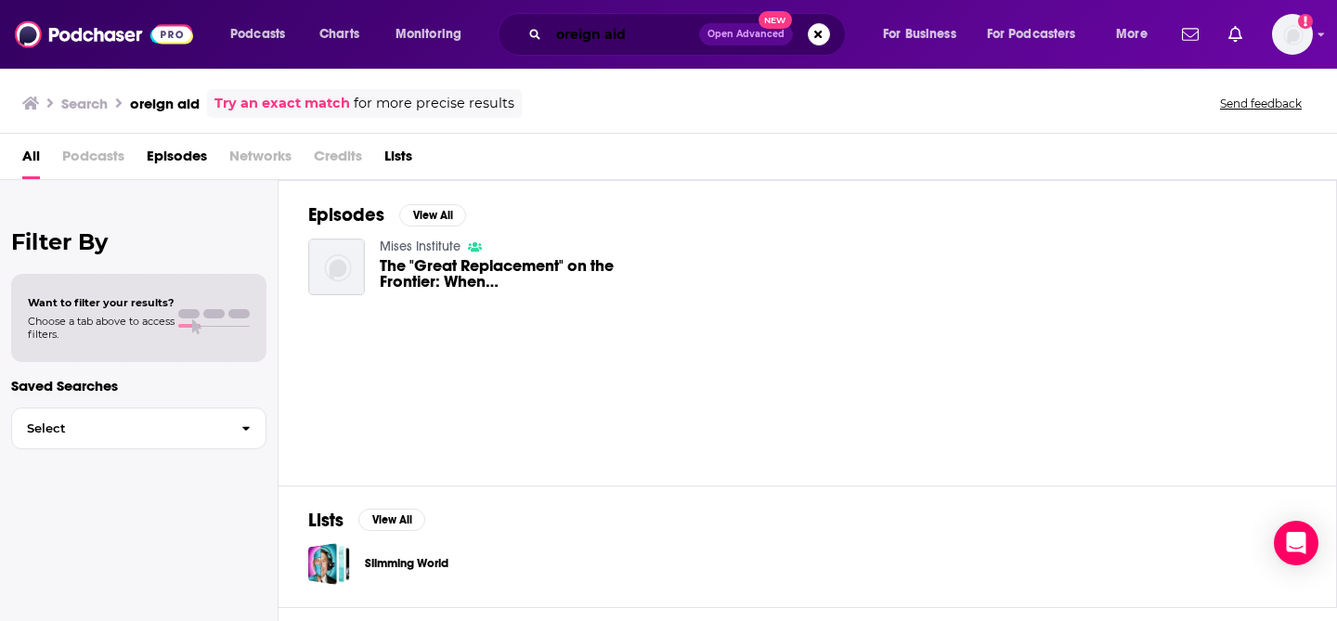
click at [560, 38] on input "oreign aid" at bounding box center [624, 35] width 150 height 30
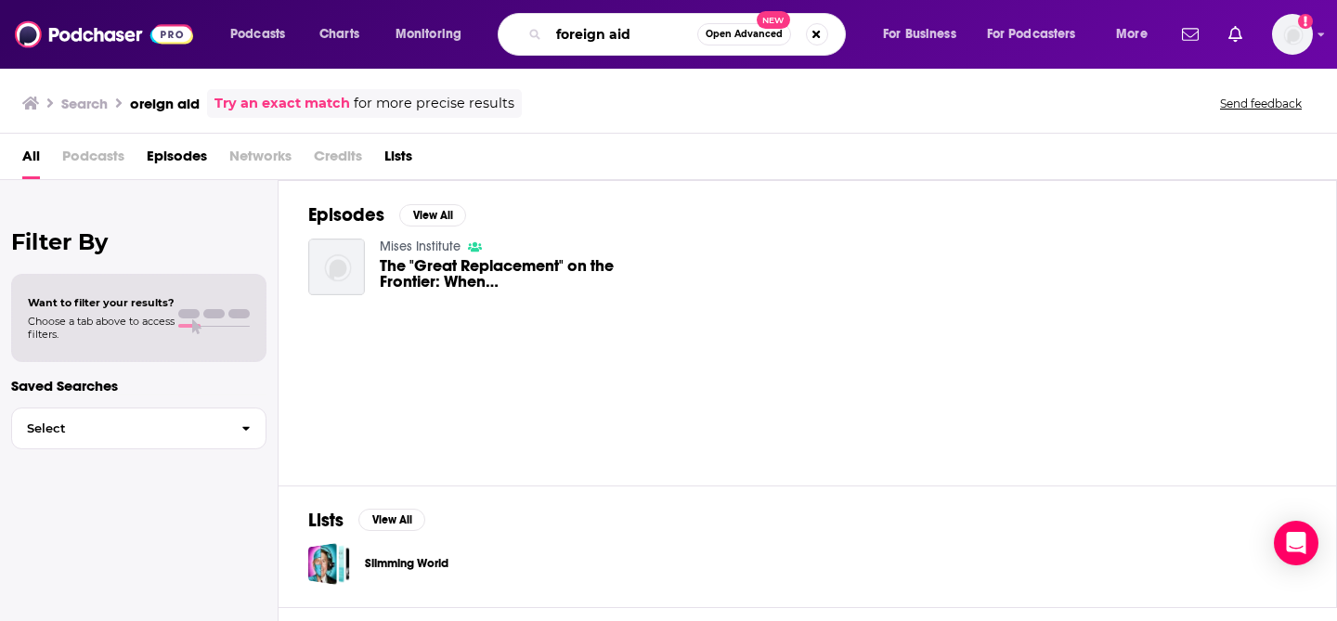
type input "foreign aid"
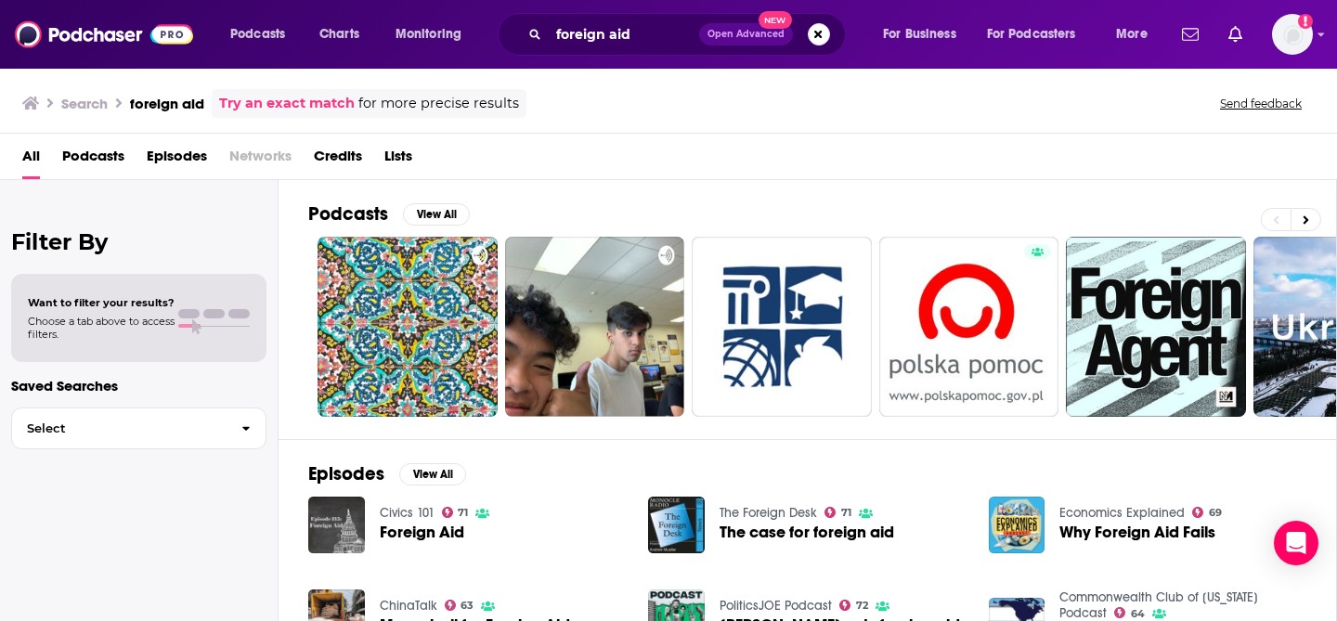
click at [98, 151] on span "Podcasts" at bounding box center [93, 160] width 62 height 38
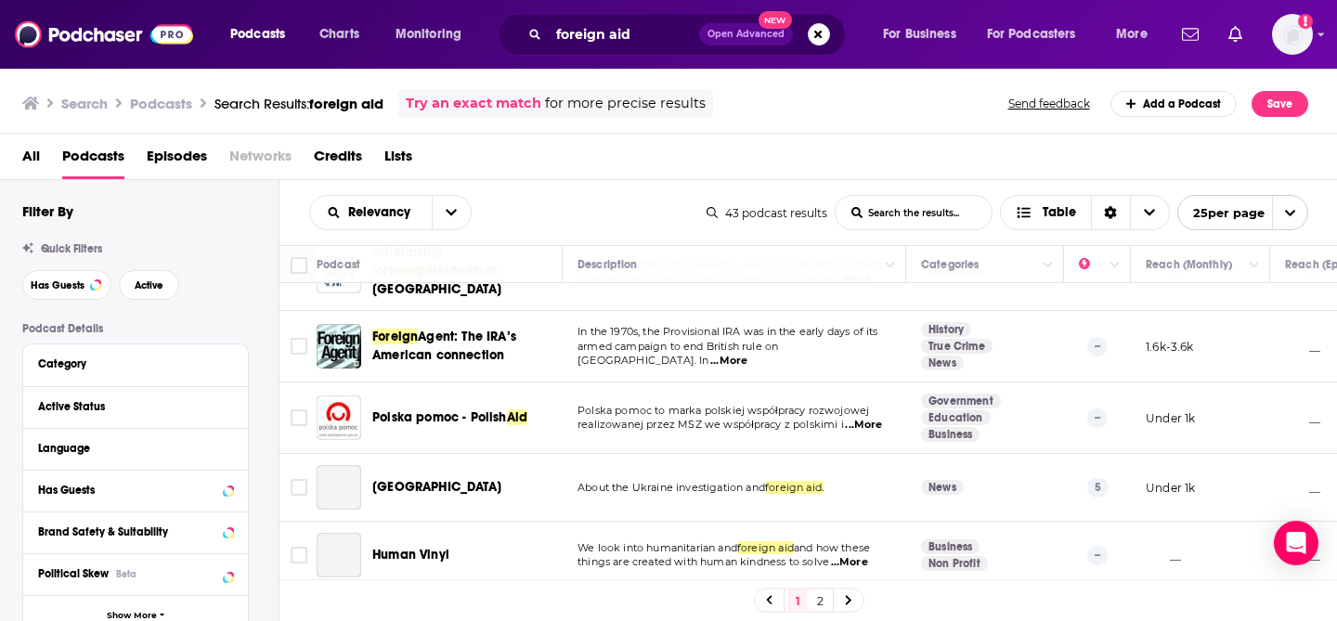
scroll to position [475, 0]
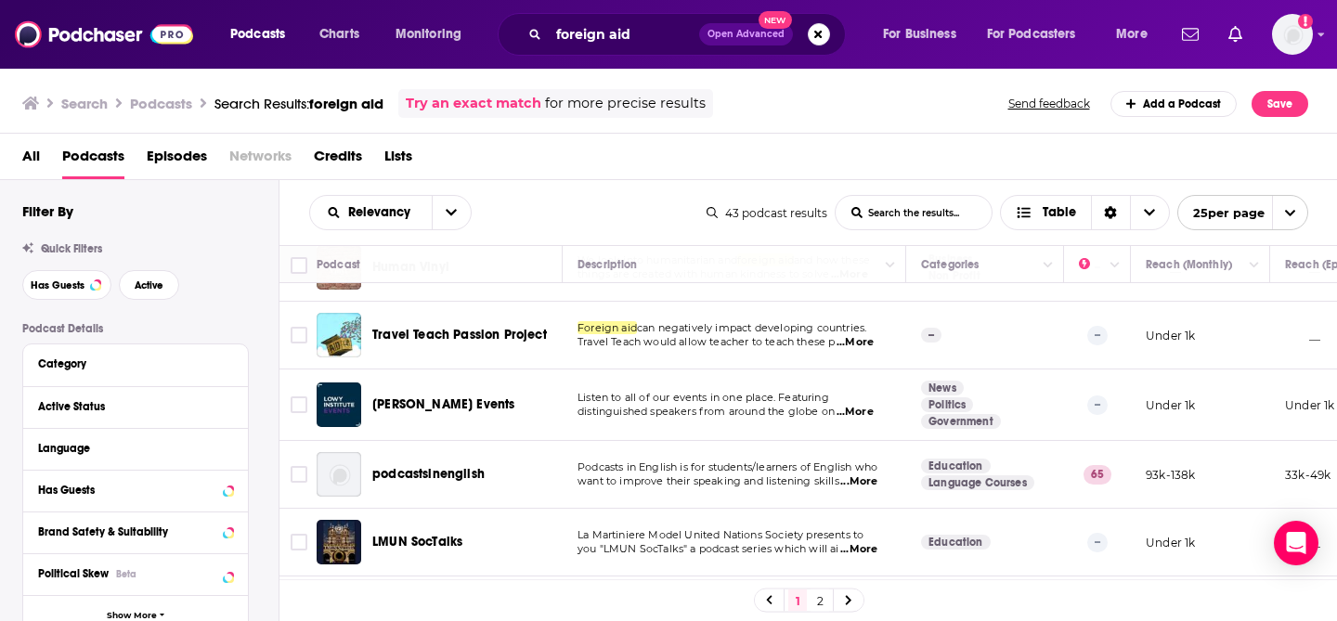
click at [176, 107] on h3 "Podcasts" at bounding box center [161, 104] width 62 height 18
click at [352, 32] on span "Charts" at bounding box center [339, 34] width 40 height 26
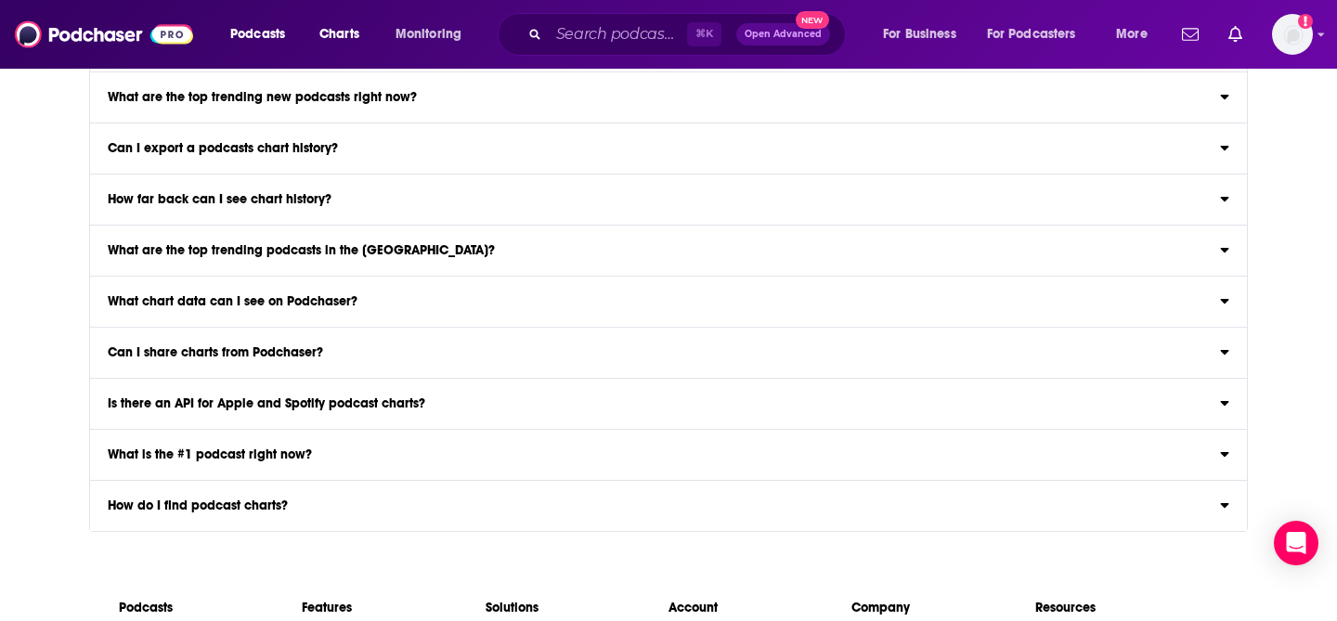
scroll to position [2501, 0]
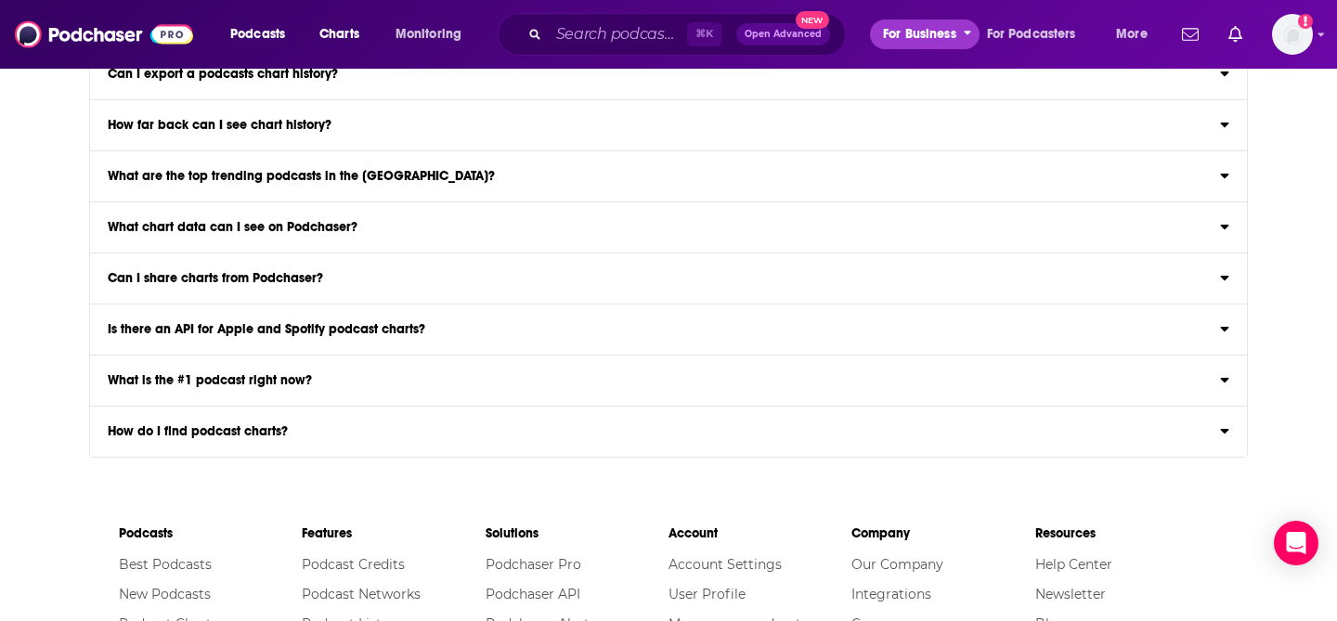
click at [910, 40] on span "For Business" at bounding box center [919, 34] width 73 height 26
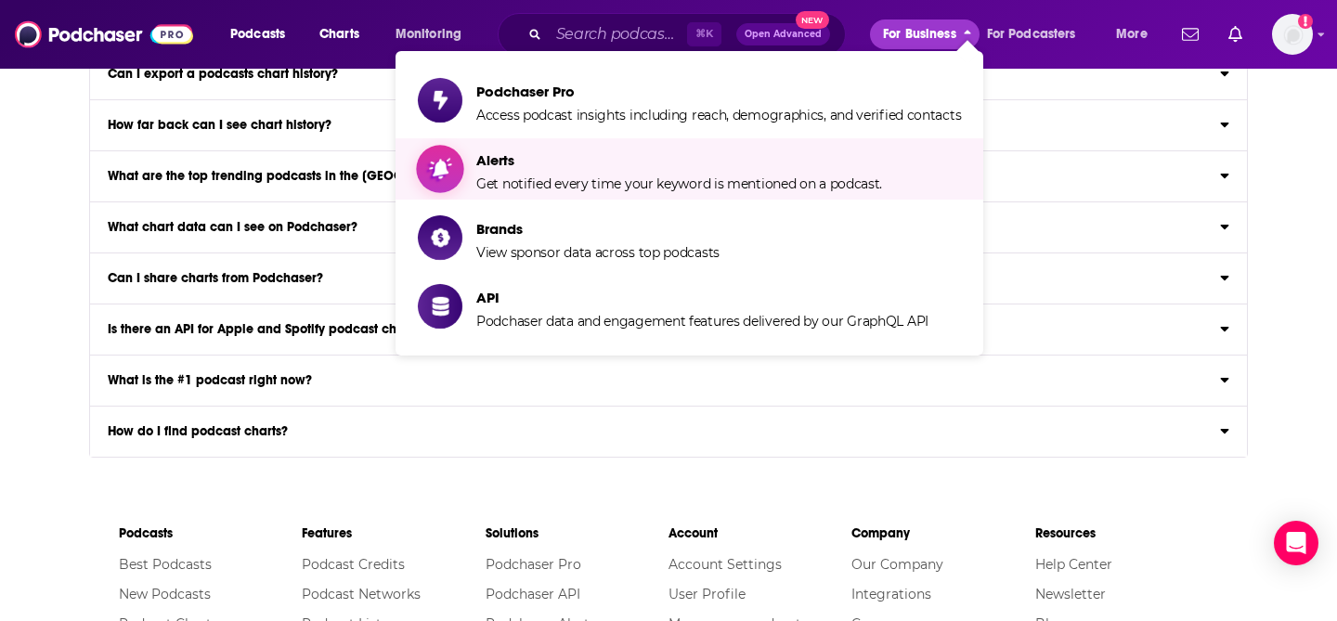
click at [700, 187] on span "Get notified every time your keyword is mentioned on a podcast." at bounding box center [679, 184] width 406 height 17
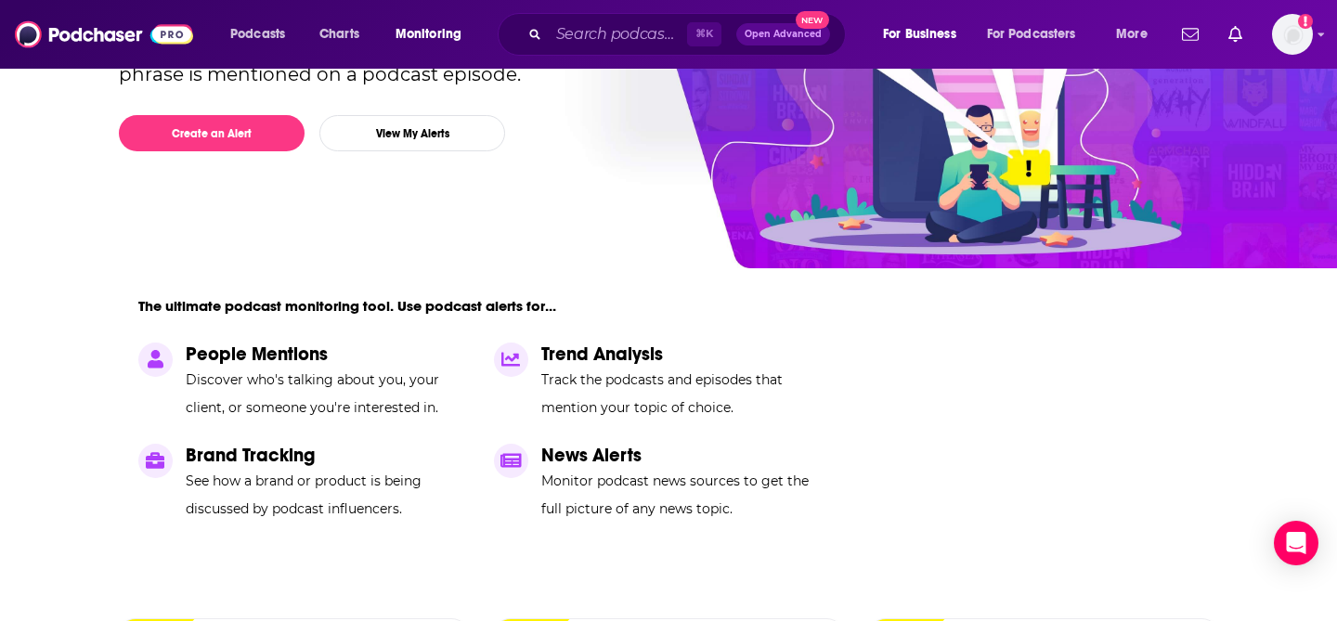
scroll to position [249, 0]
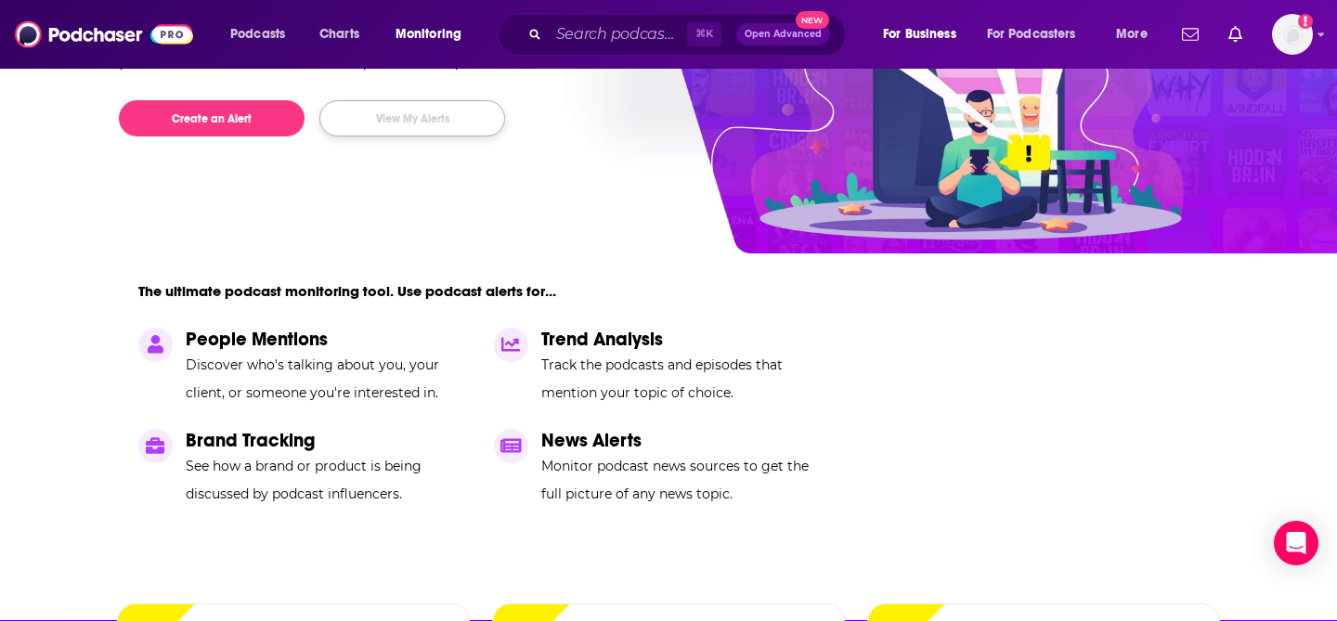
click at [449, 126] on button "View My Alerts" at bounding box center [412, 118] width 186 height 36
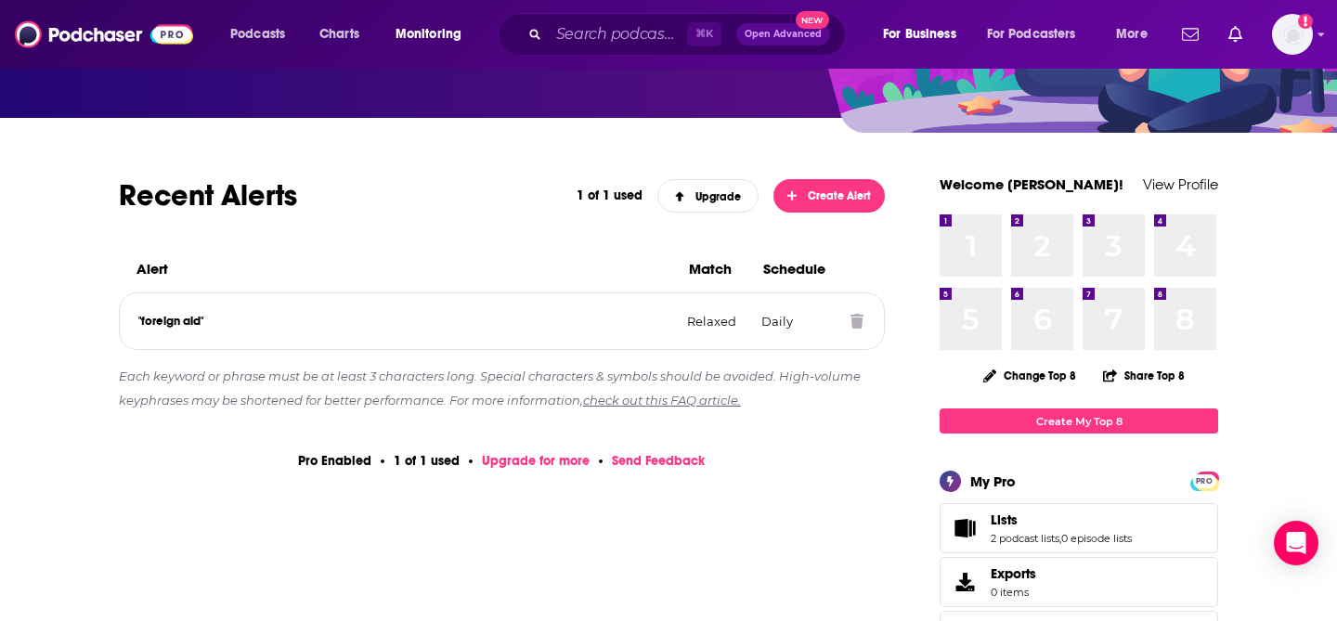
scroll to position [186, 0]
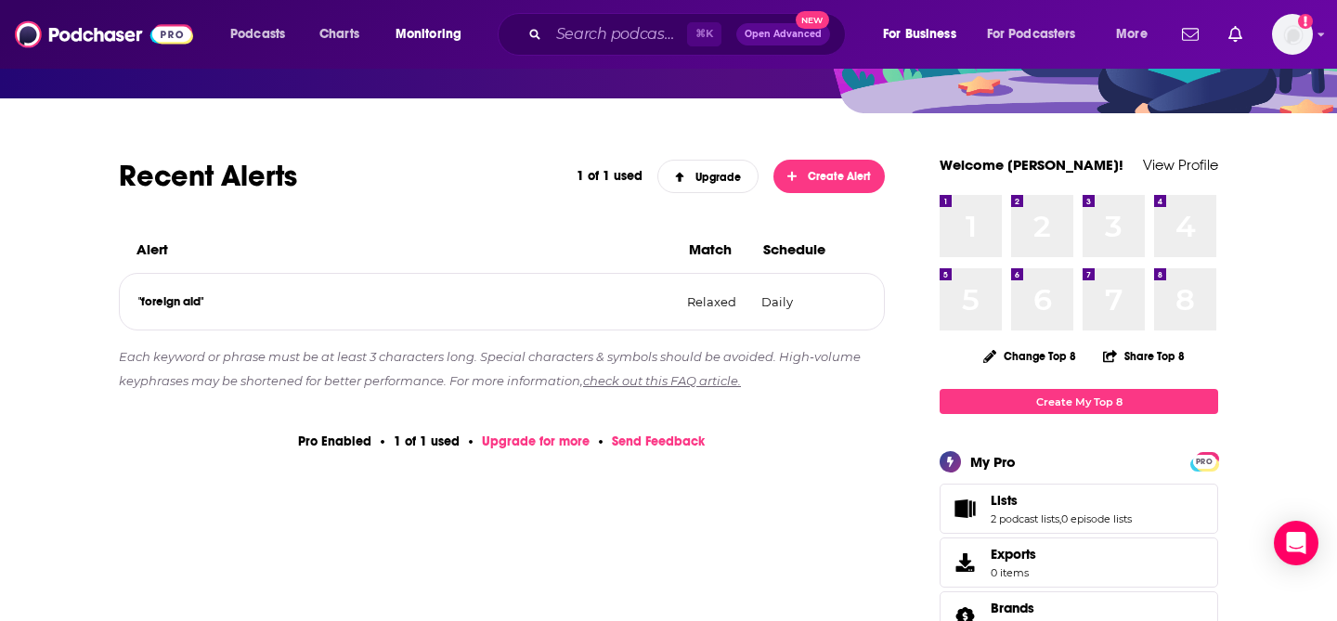
click at [543, 443] on link "Upgrade for more" at bounding box center [536, 442] width 108 height 16
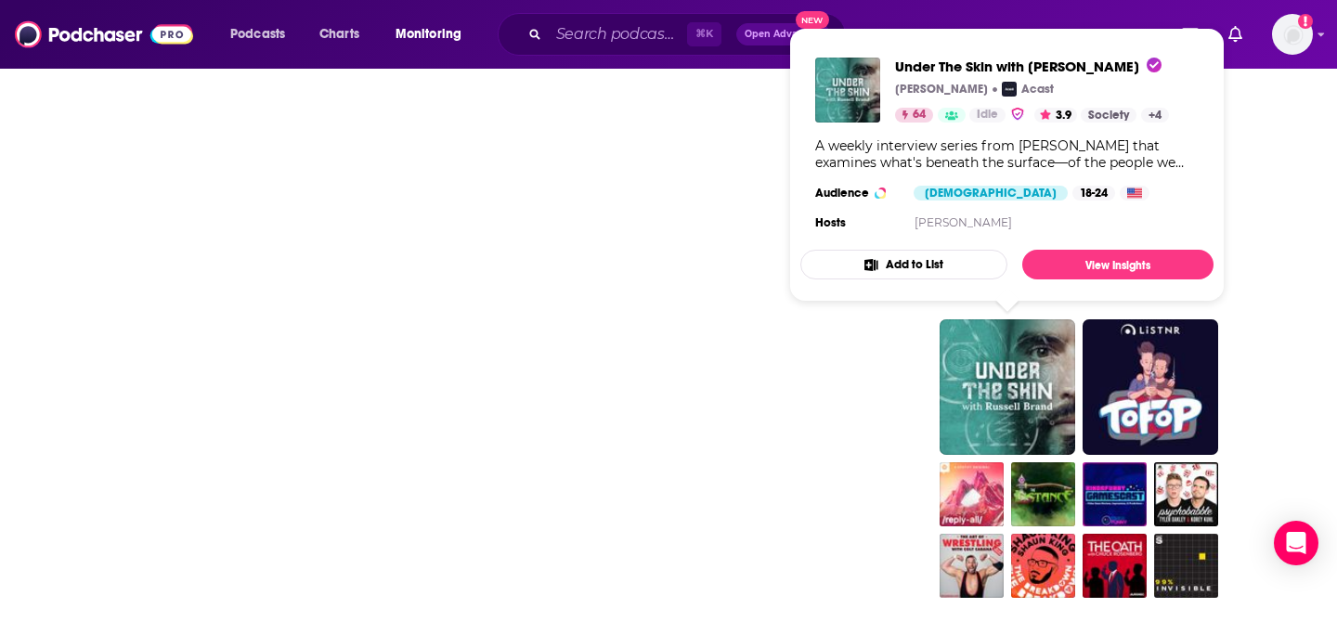
scroll to position [1377, 0]
